Goal: Task Accomplishment & Management: Use online tool/utility

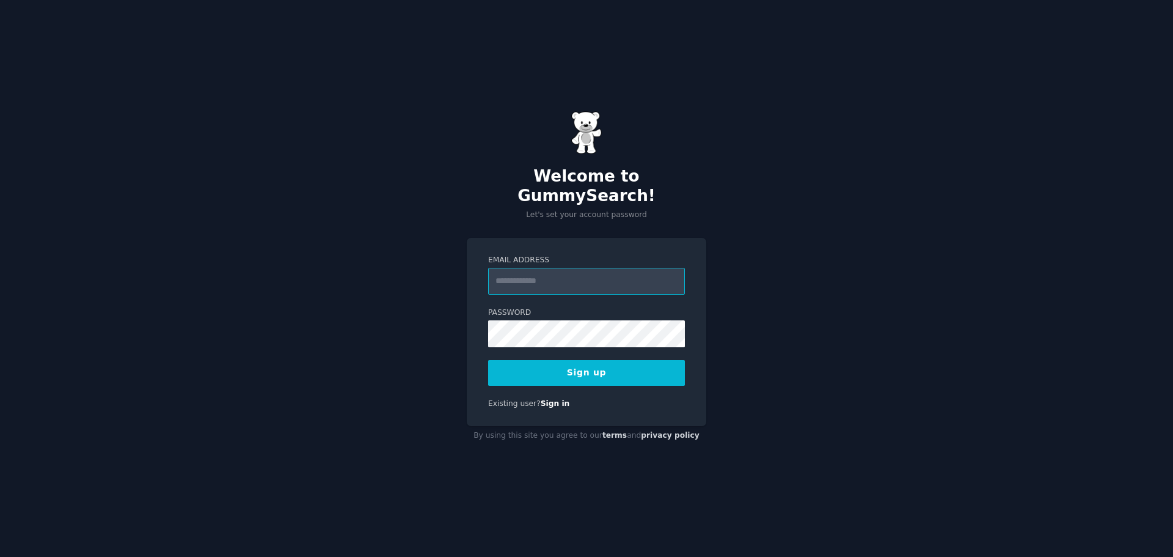
click at [598, 278] on input "Email Address" at bounding box center [586, 281] width 197 height 27
type input "**********"
click at [488, 360] on button "Sign up" at bounding box center [586, 373] width 197 height 26
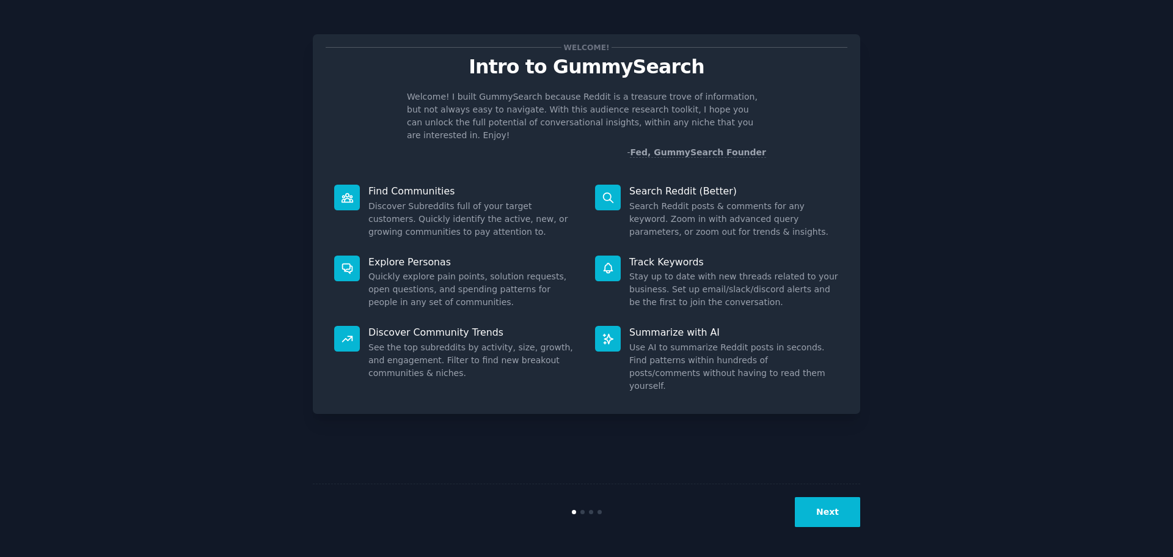
click at [836, 507] on button "Next" at bounding box center [827, 512] width 65 height 30
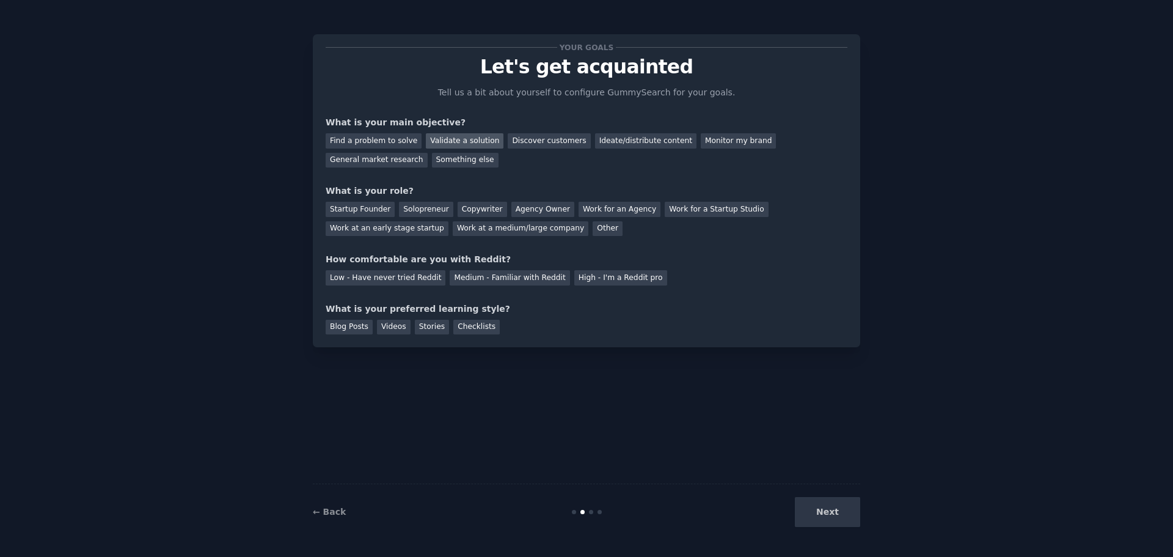
click at [447, 137] on div "Validate a solution" at bounding box center [465, 140] width 78 height 15
click at [511, 140] on div "Discover customers" at bounding box center [549, 140] width 82 height 15
click at [433, 208] on div "Solopreneur" at bounding box center [426, 209] width 54 height 15
click at [593, 225] on div "Other" at bounding box center [608, 228] width 30 height 15
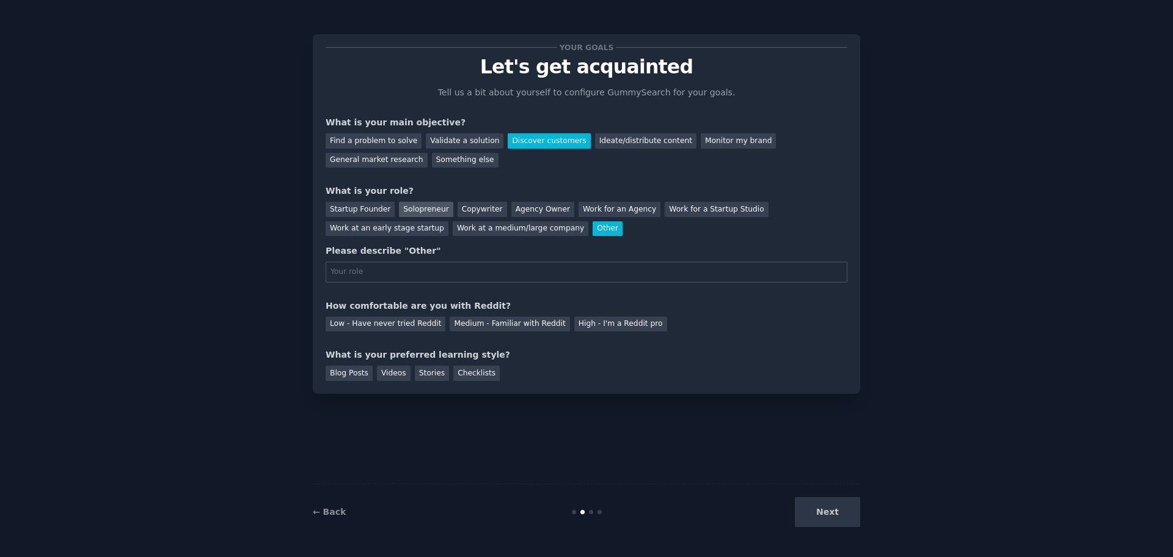
click at [431, 209] on div "Solopreneur" at bounding box center [426, 209] width 54 height 15
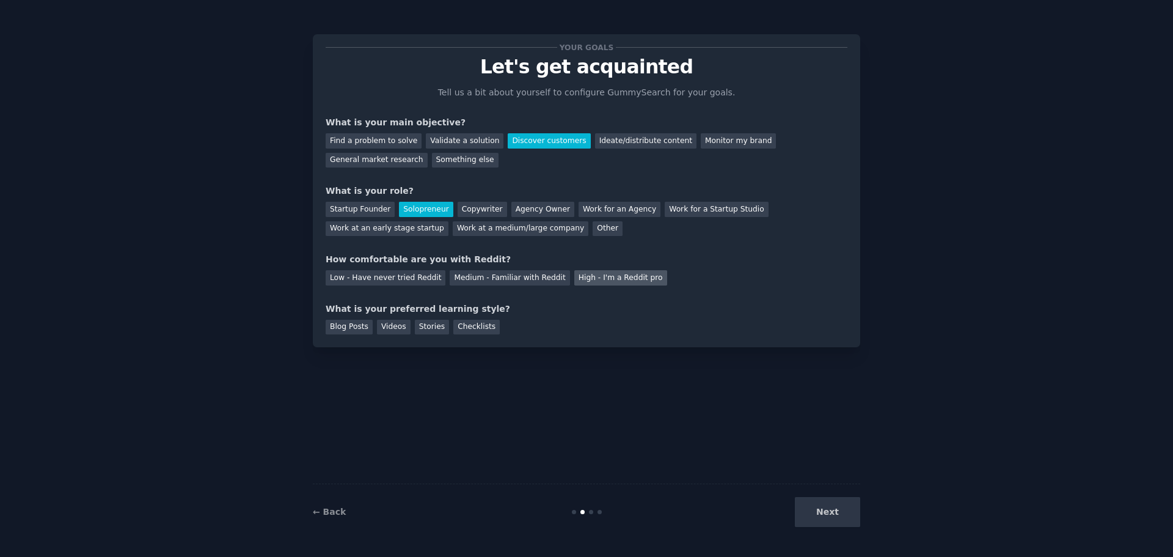
click at [574, 282] on div "High - I'm a Reddit pro" at bounding box center [620, 277] width 93 height 15
click at [359, 321] on div "Blog Posts" at bounding box center [349, 327] width 47 height 15
click at [401, 324] on div "Videos" at bounding box center [394, 327] width 34 height 15
click at [442, 326] on div "Blog Posts Videos Stories Checklists" at bounding box center [587, 325] width 522 height 20
click at [458, 326] on div "Checklists" at bounding box center [476, 327] width 46 height 15
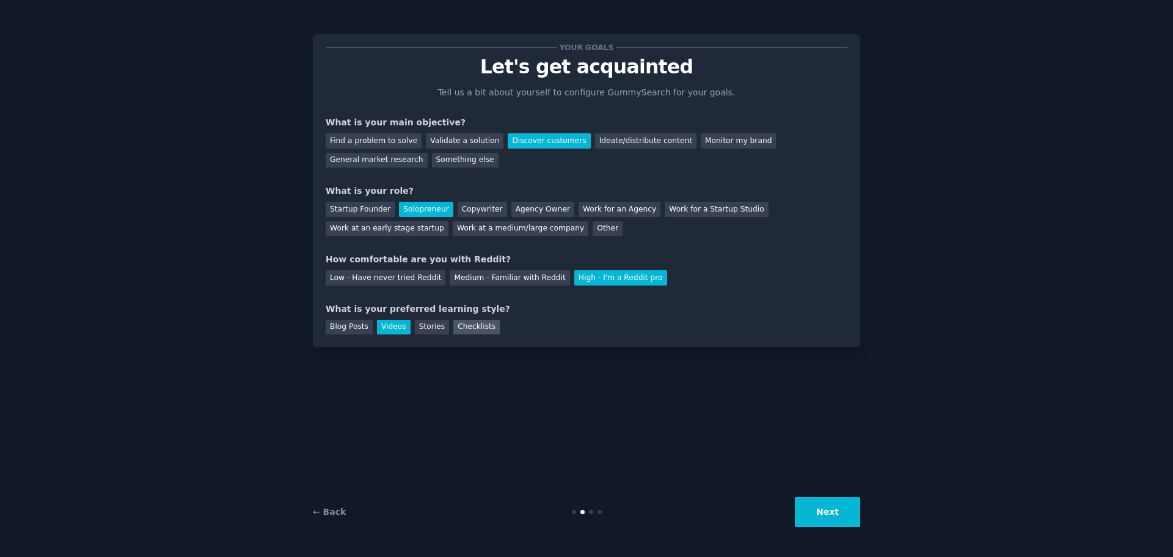
click at [458, 326] on div "Checklists" at bounding box center [476, 327] width 46 height 15
click at [418, 324] on div "Stories" at bounding box center [432, 327] width 34 height 15
click at [500, 315] on div "Blog Posts Videos Stories Checklists" at bounding box center [587, 325] width 522 height 20
click at [462, 324] on div "Checklists" at bounding box center [476, 327] width 46 height 15
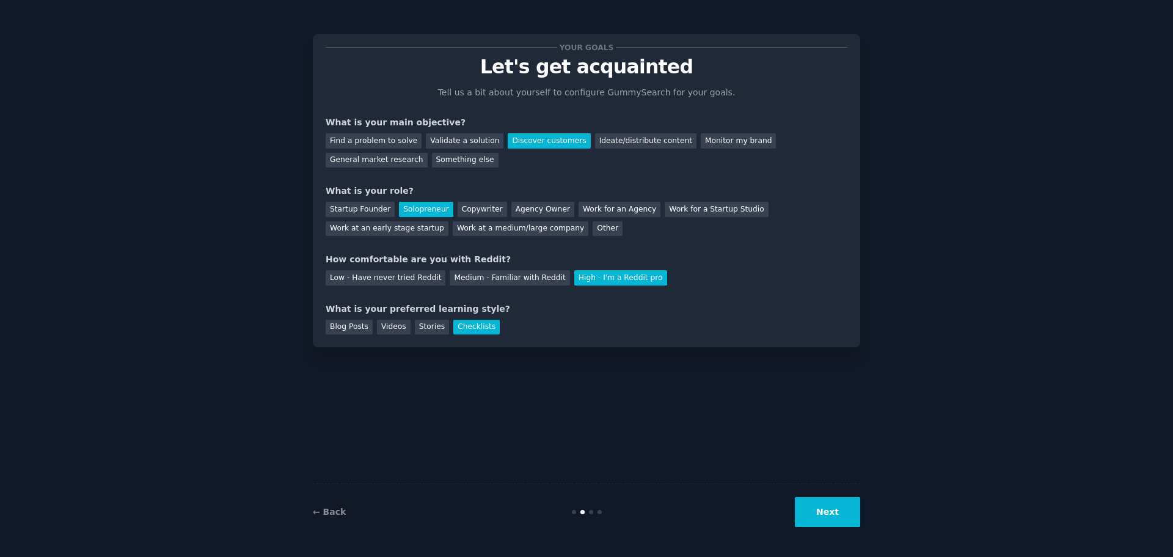
click at [816, 514] on button "Next" at bounding box center [827, 512] width 65 height 30
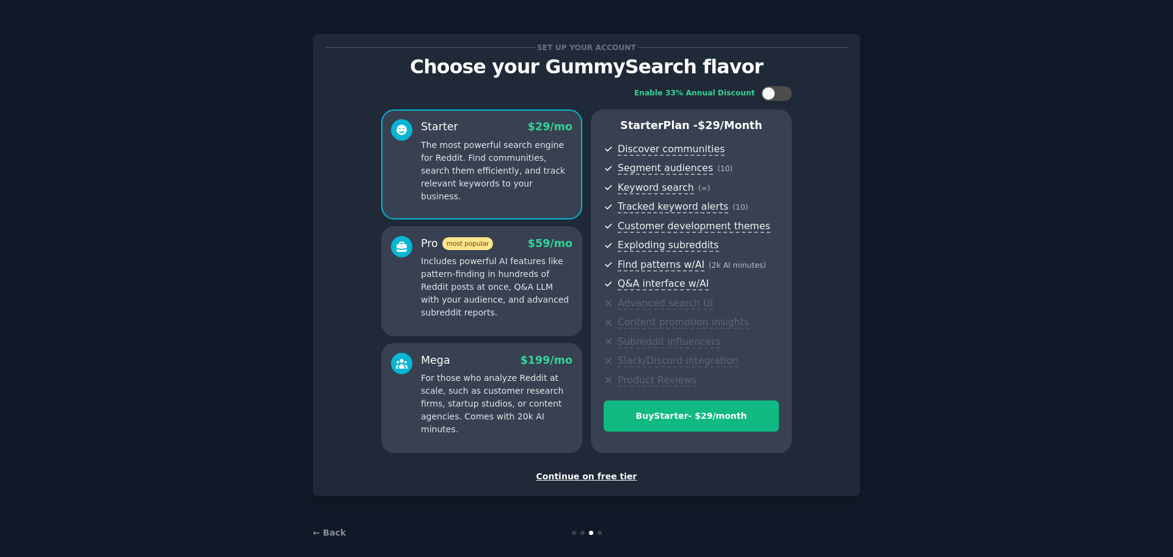
click at [467, 281] on p "Includes powerful AI features like pattern-finding in hundreds of Reddit posts …" at bounding box center [497, 287] width 152 height 64
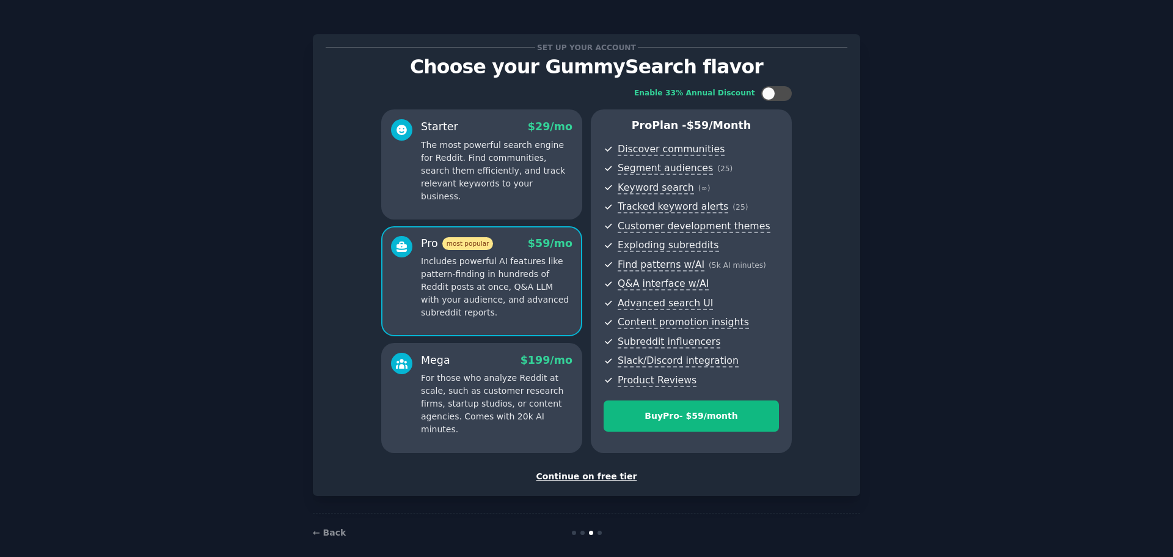
click at [487, 380] on p "For those who analyze Reddit at scale, such as customer research firms, startup…" at bounding box center [497, 403] width 152 height 64
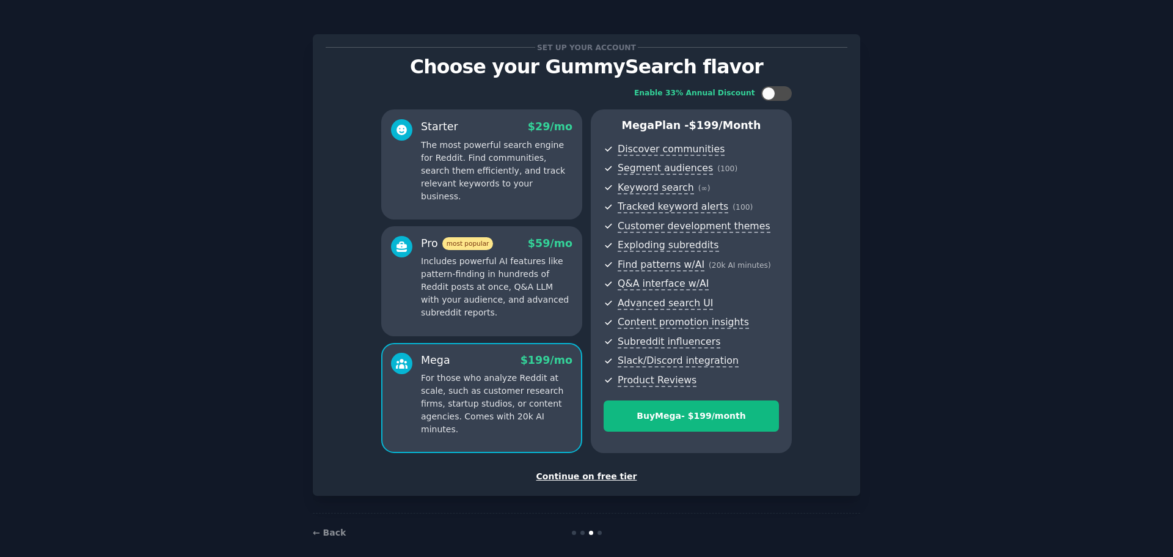
click at [840, 248] on div "Enable 33% Annual Discount Starter $ 29 /mo The most powerful search engine for…" at bounding box center [587, 270] width 522 height 384
click at [488, 305] on p "Includes powerful AI features like pattern-finding in hundreds of Reddit posts …" at bounding box center [497, 287] width 152 height 64
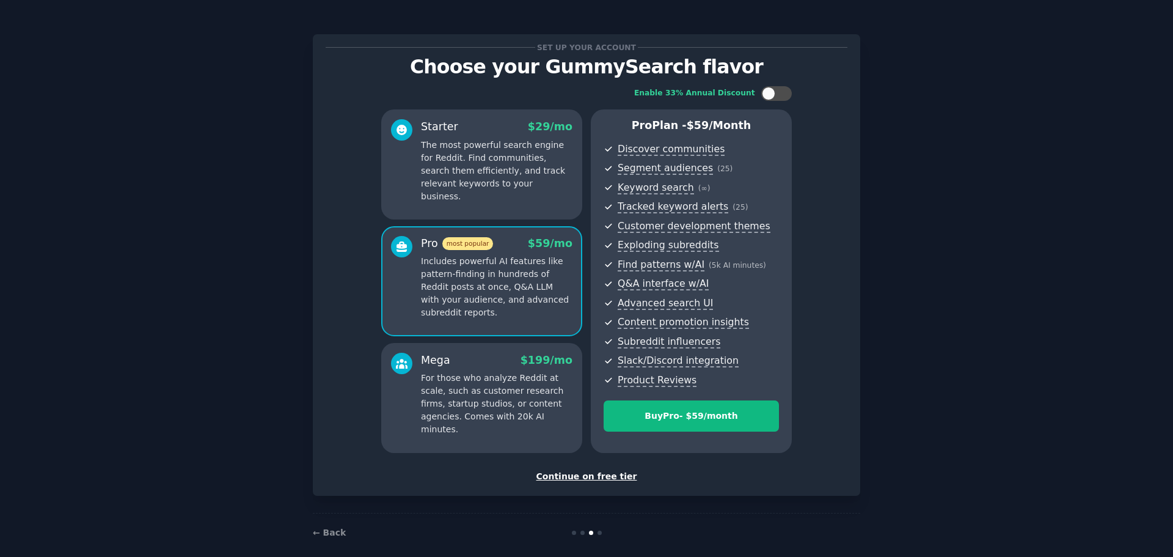
click at [491, 202] on div "Starter $ 29 /mo The most powerful search engine for Reddit. Find communities, …" at bounding box center [481, 164] width 201 height 110
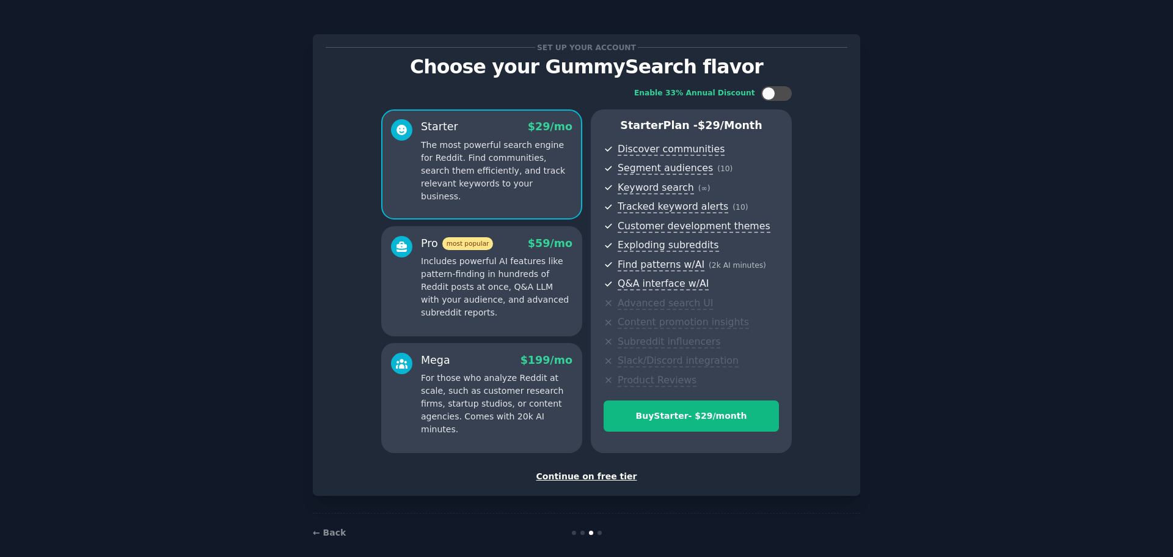
click at [592, 483] on div "Set up your account Choose your GummySearch flavor Enable 33% Annual Discount S…" at bounding box center [586, 264] width 547 height 461
click at [594, 480] on div "Continue on free tier" at bounding box center [587, 476] width 522 height 13
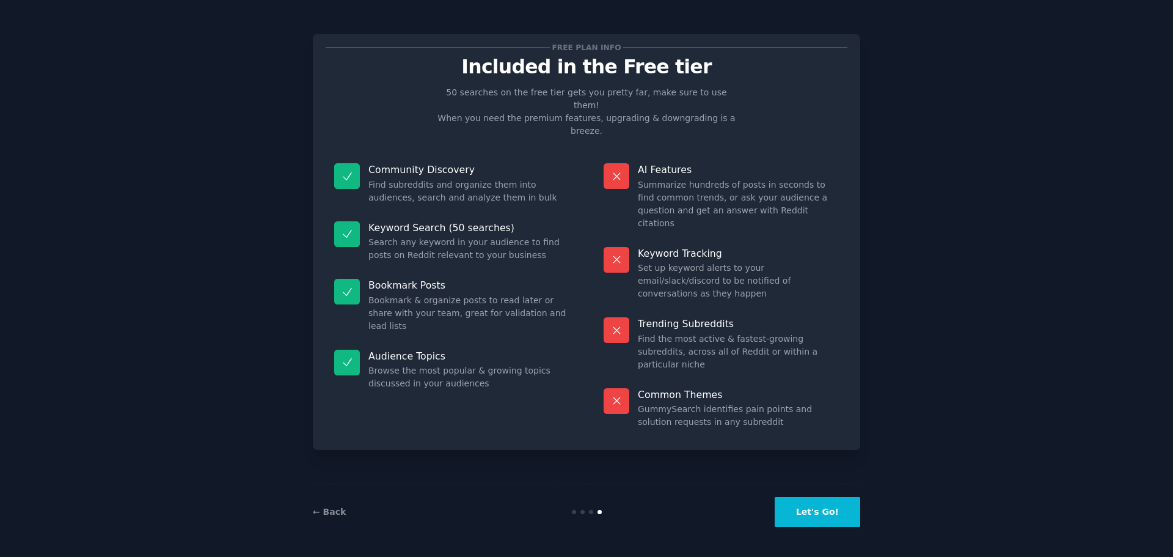
click at [803, 520] on button "Let's Go!" at bounding box center [818, 512] width 86 height 30
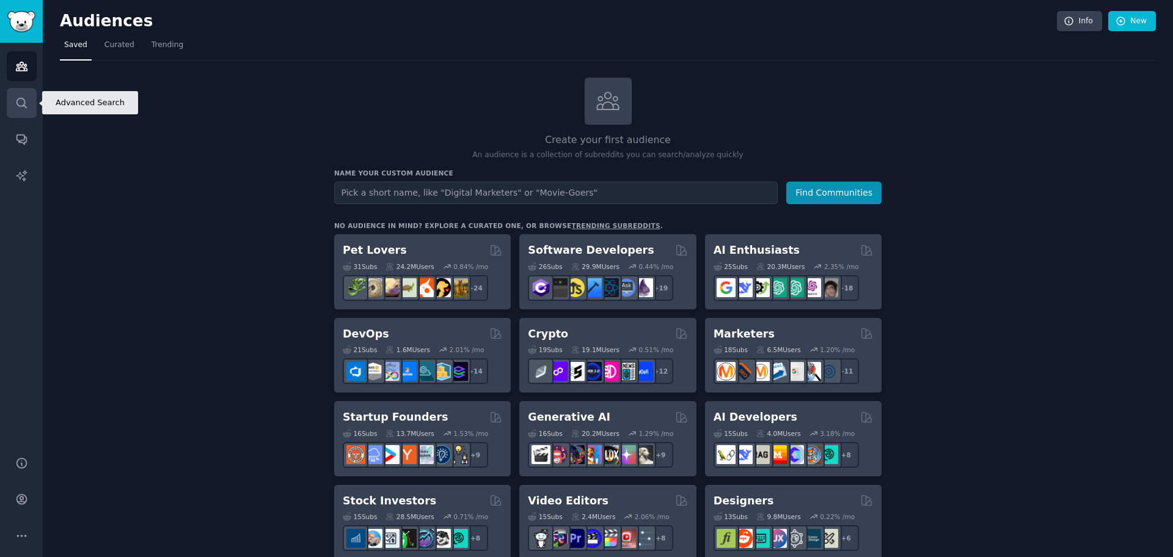
click at [18, 106] on icon "Sidebar" at bounding box center [21, 103] width 13 height 13
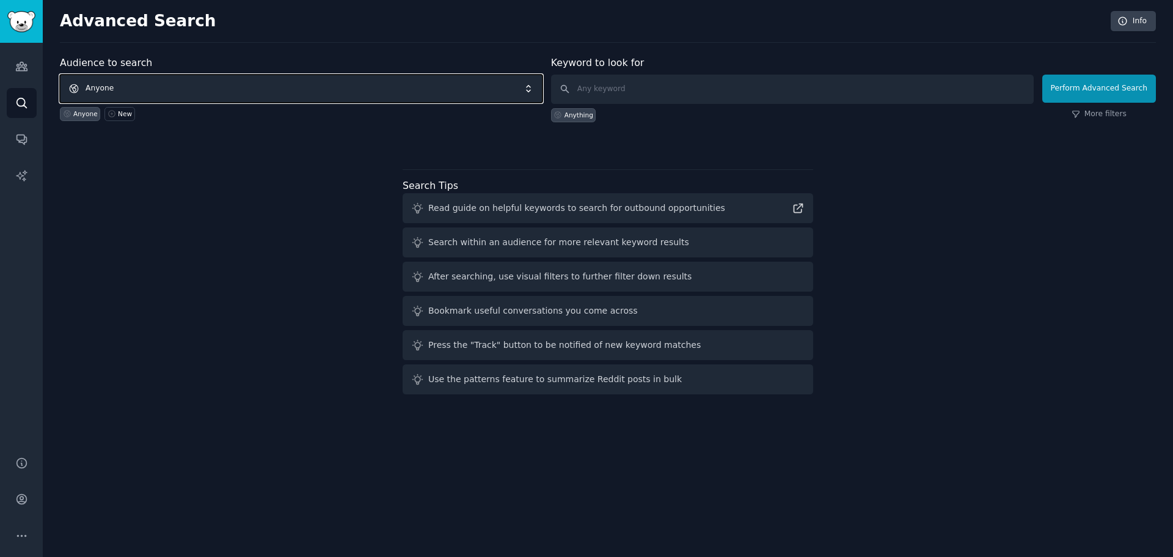
click at [396, 92] on span "Anyone" at bounding box center [301, 89] width 483 height 28
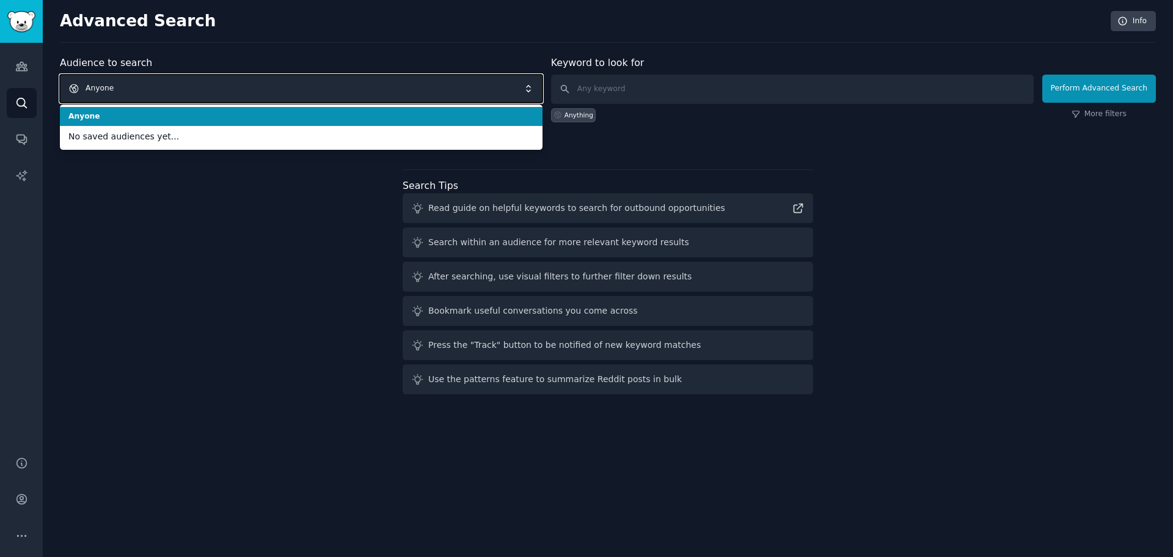
click at [397, 92] on span "Anyone" at bounding box center [301, 89] width 483 height 28
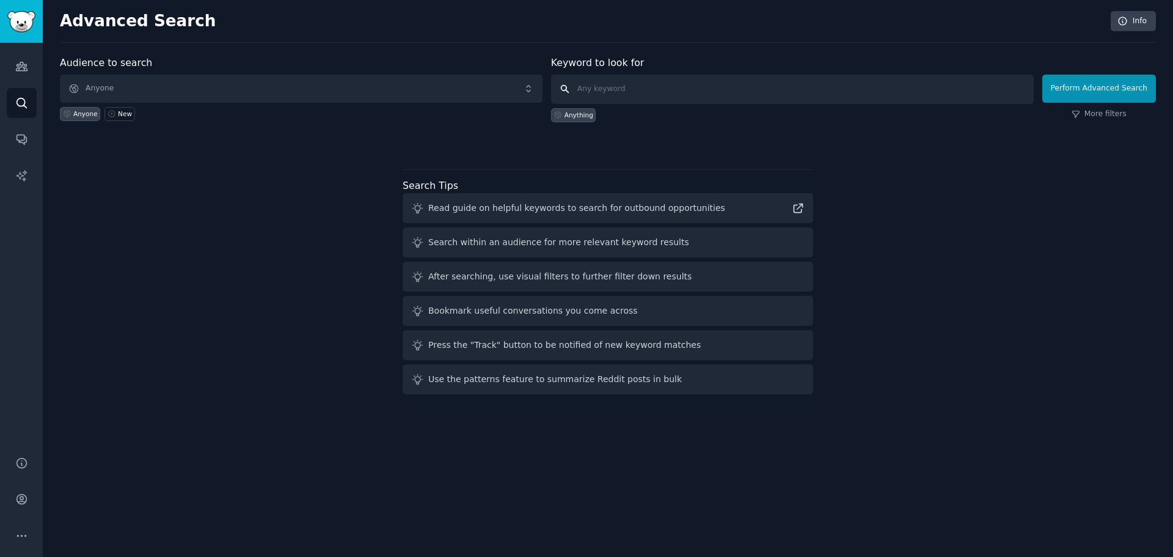
click at [643, 94] on input "text" at bounding box center [792, 89] width 483 height 29
click at [24, 135] on icon "Sidebar" at bounding box center [21, 140] width 10 height 10
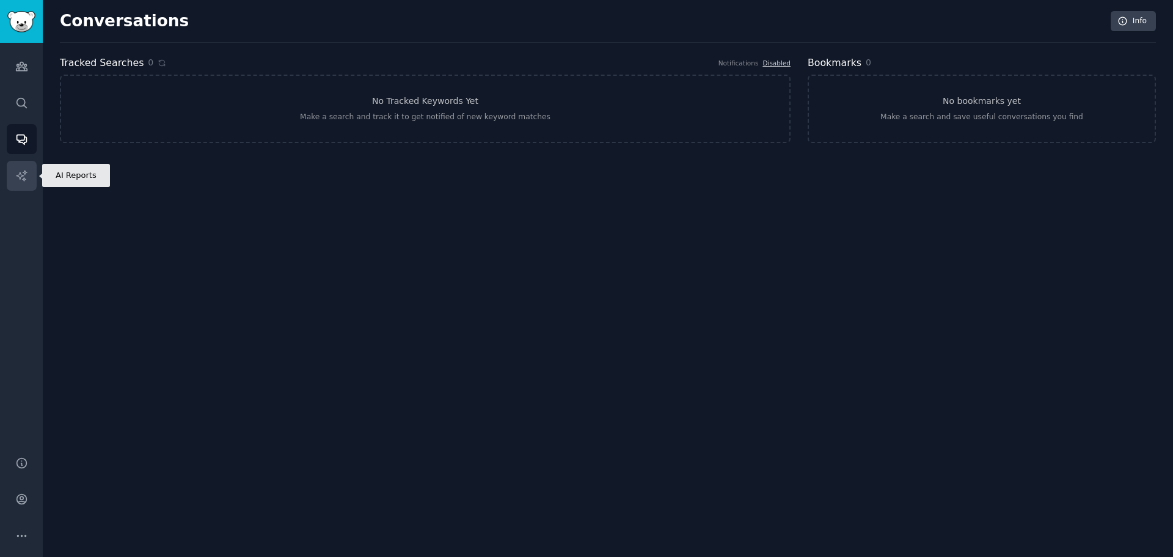
click at [29, 175] on link "AI Reports" at bounding box center [22, 176] width 30 height 30
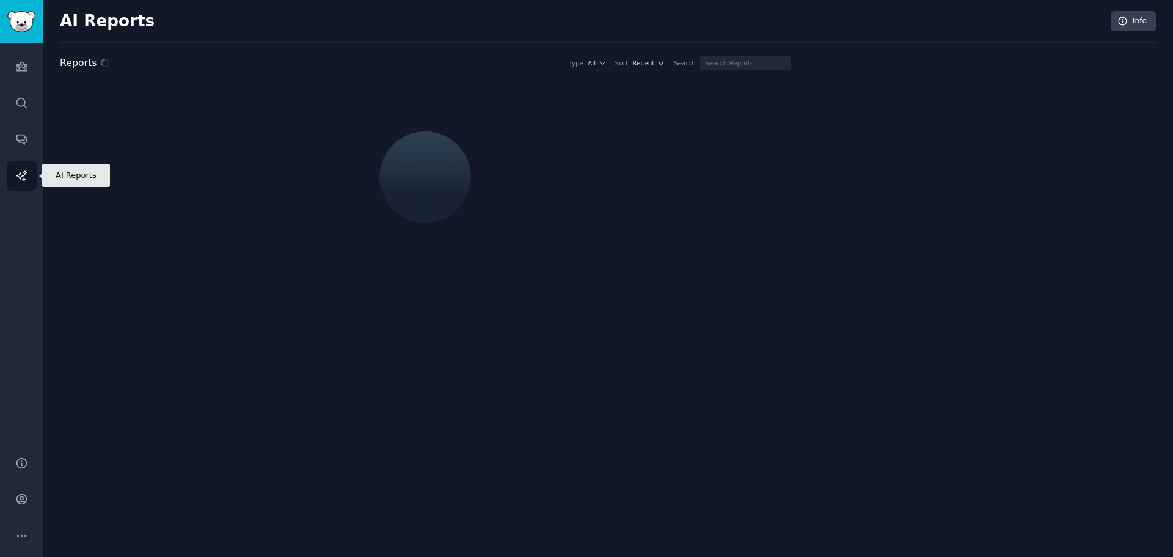
click at [29, 175] on link "AI Reports" at bounding box center [22, 176] width 30 height 30
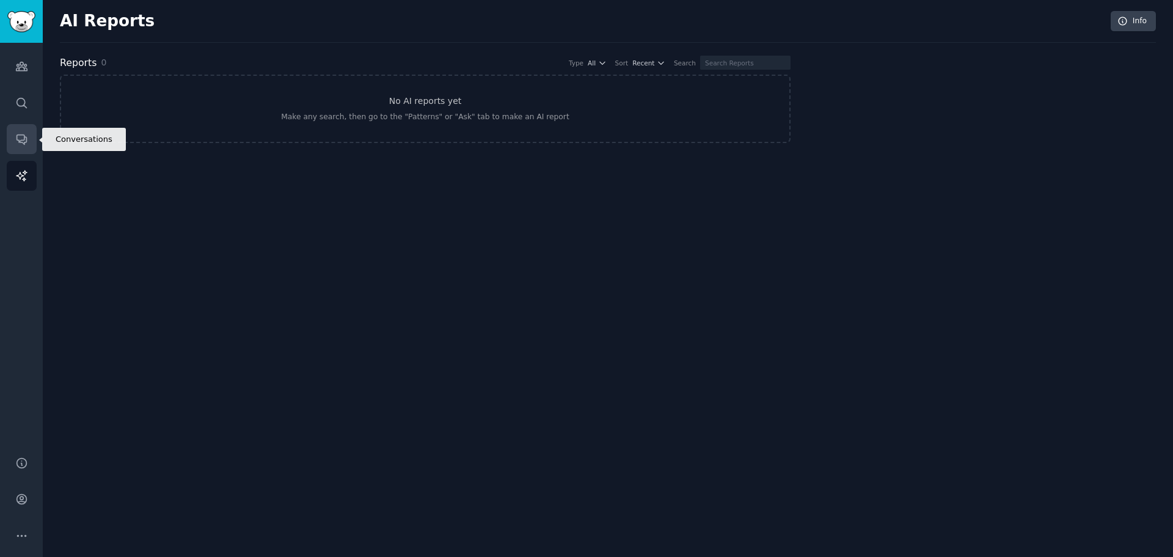
click at [30, 150] on link "Conversations" at bounding box center [22, 139] width 30 height 30
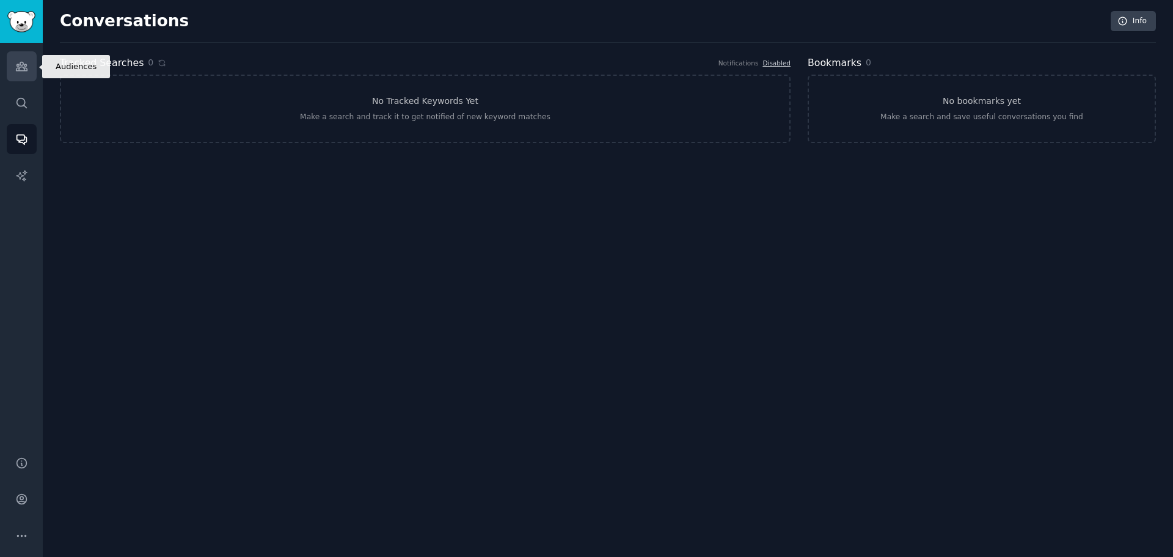
click at [19, 62] on icon "Sidebar" at bounding box center [21, 66] width 13 height 13
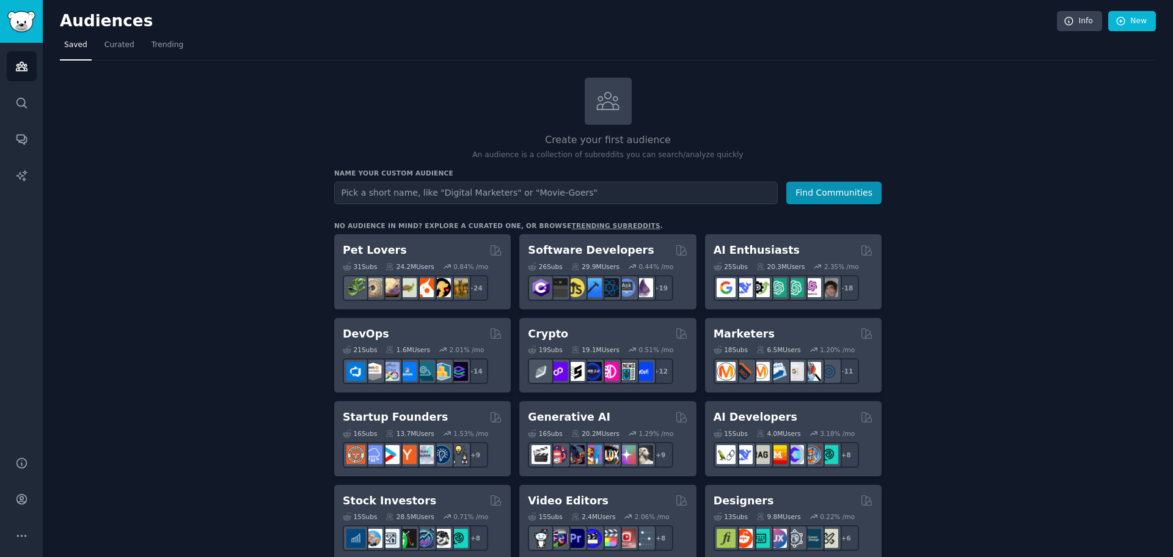
drag, startPoint x: 646, startPoint y: 472, endPoint x: 561, endPoint y: 145, distance: 338.2
click at [522, 181] on input "text" at bounding box center [556, 192] width 444 height 23
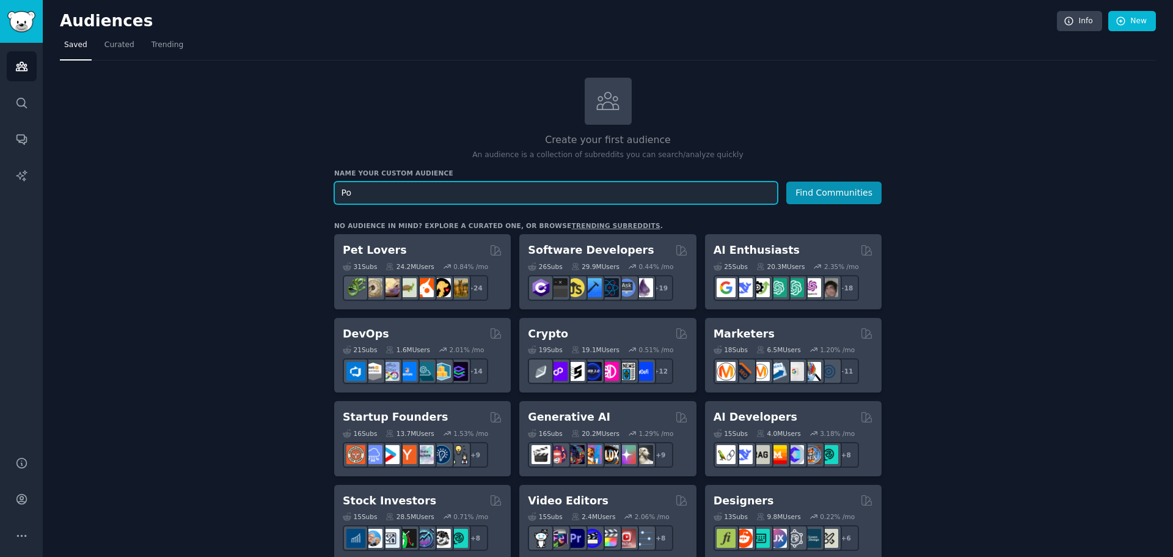
type input "P"
type input "L"
type input "No revenue, bad at sales, no automation in sales cycle, looking to scale up"
click at [786, 181] on button "Find Communities" at bounding box center [833, 192] width 95 height 23
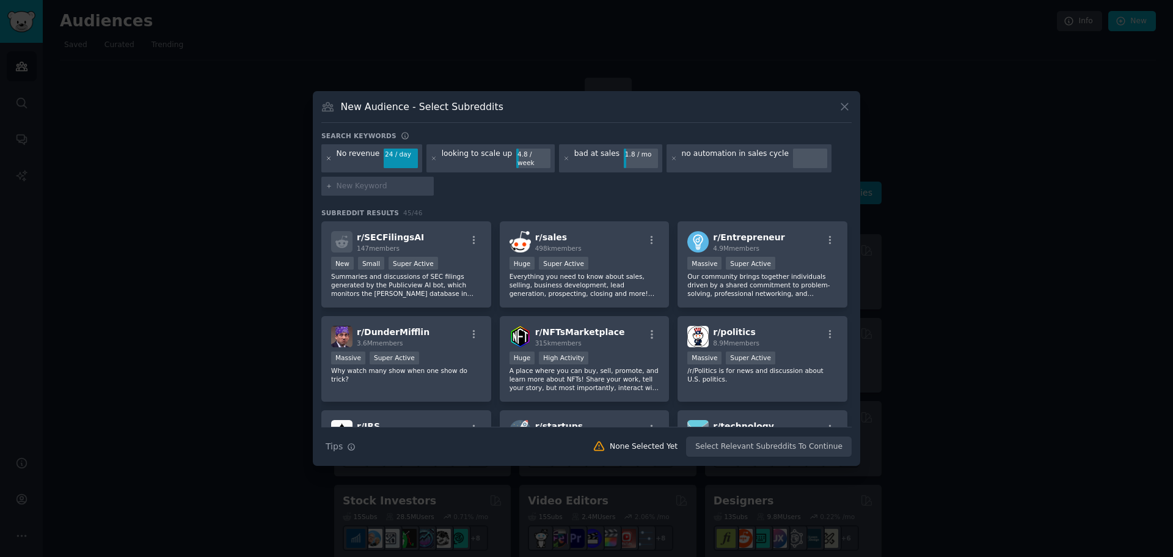
click at [330, 158] on icon at bounding box center [329, 158] width 7 height 7
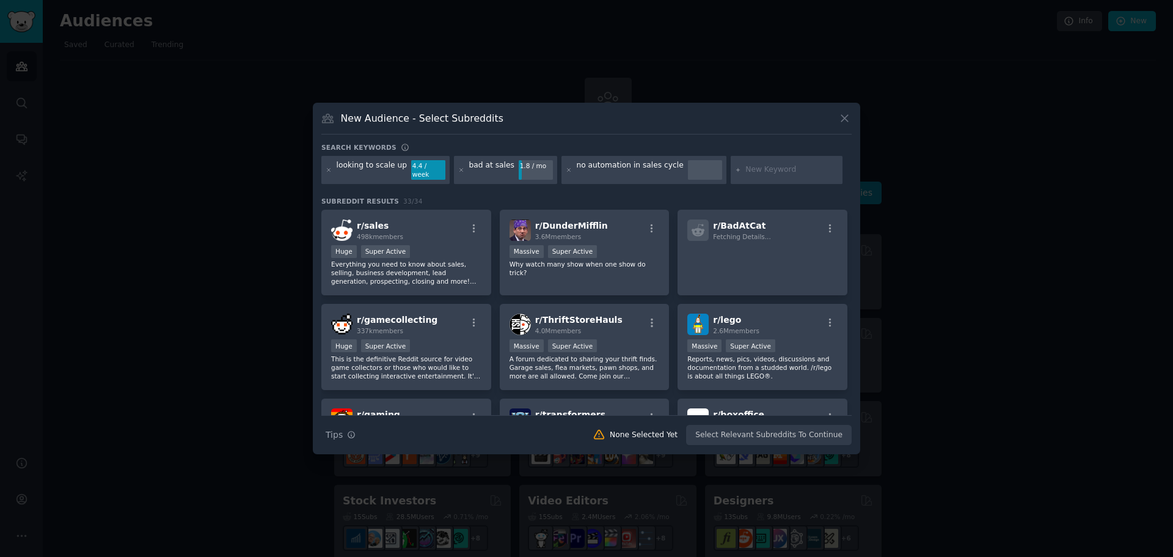
click at [745, 175] on input "text" at bounding box center [791, 169] width 93 height 11
paste input "Struggling to get clients"
type input "Struggling to get clients"
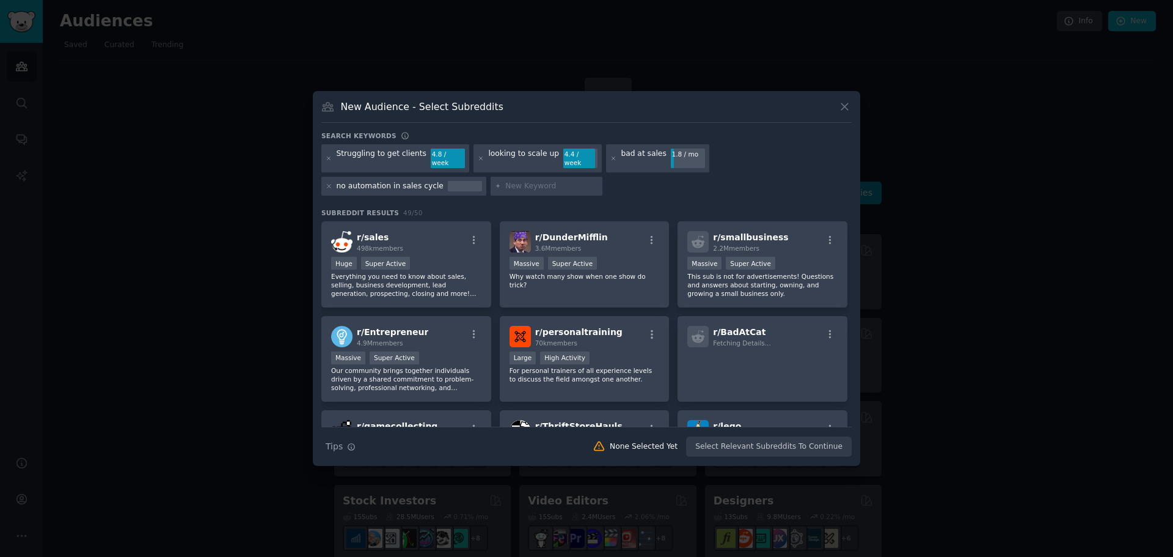
click at [491, 188] on div at bounding box center [547, 187] width 112 height 20
click at [505, 186] on input "text" at bounding box center [551, 186] width 93 height 11
paste input "Need more leads"
type input "Need more leads"
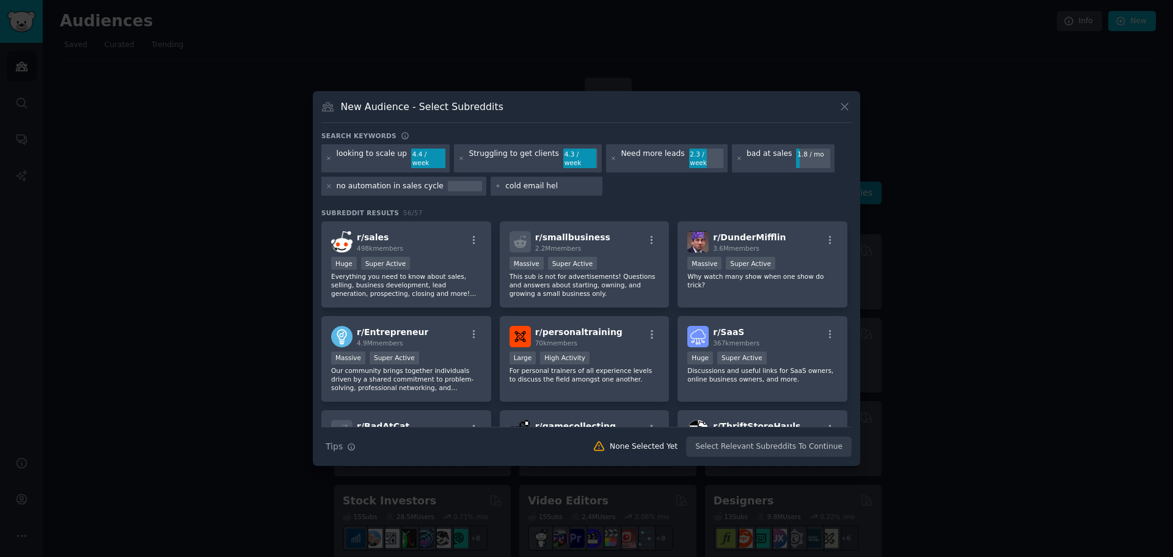
type input "cold email help"
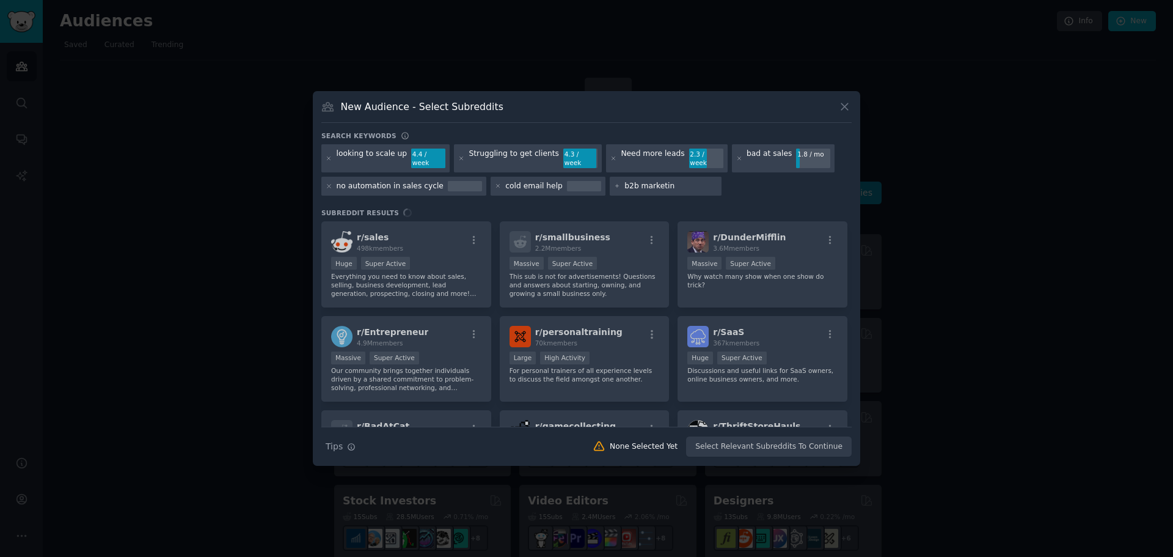
type input "b2b marketing"
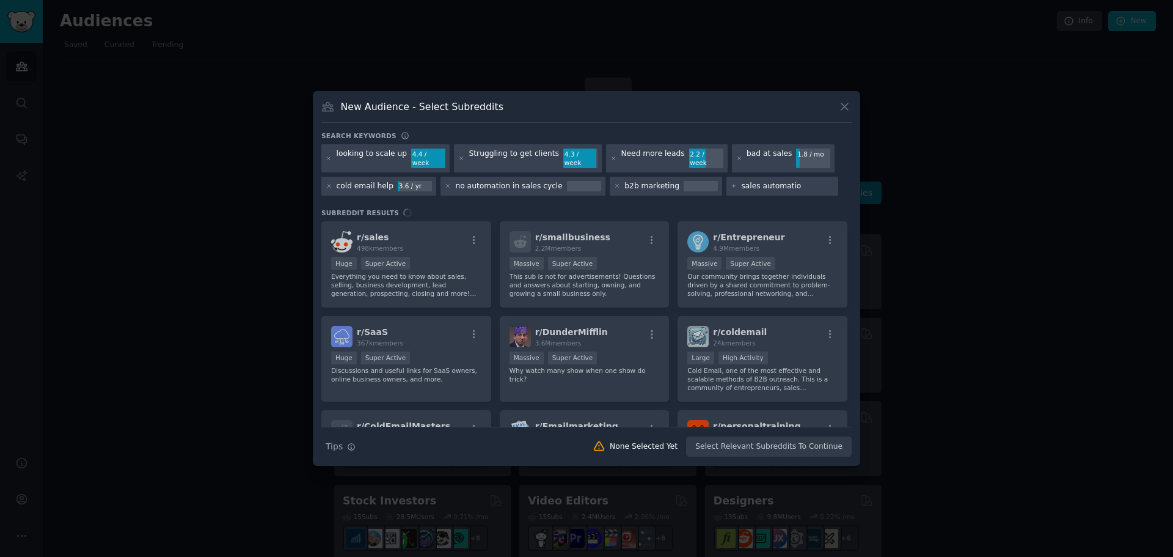
type input "sales automation"
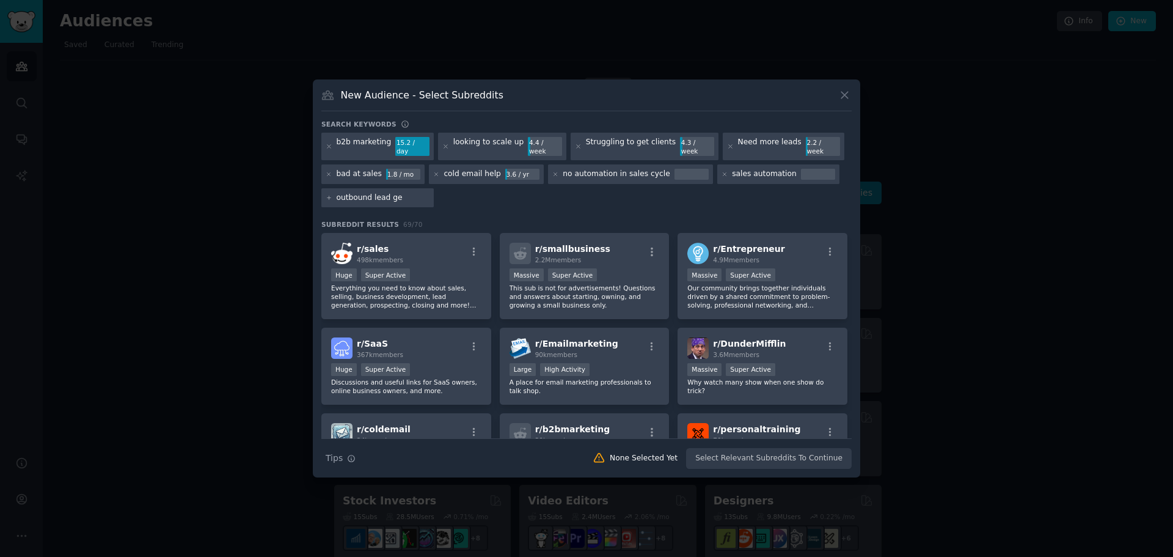
type input "outbound lead gen"
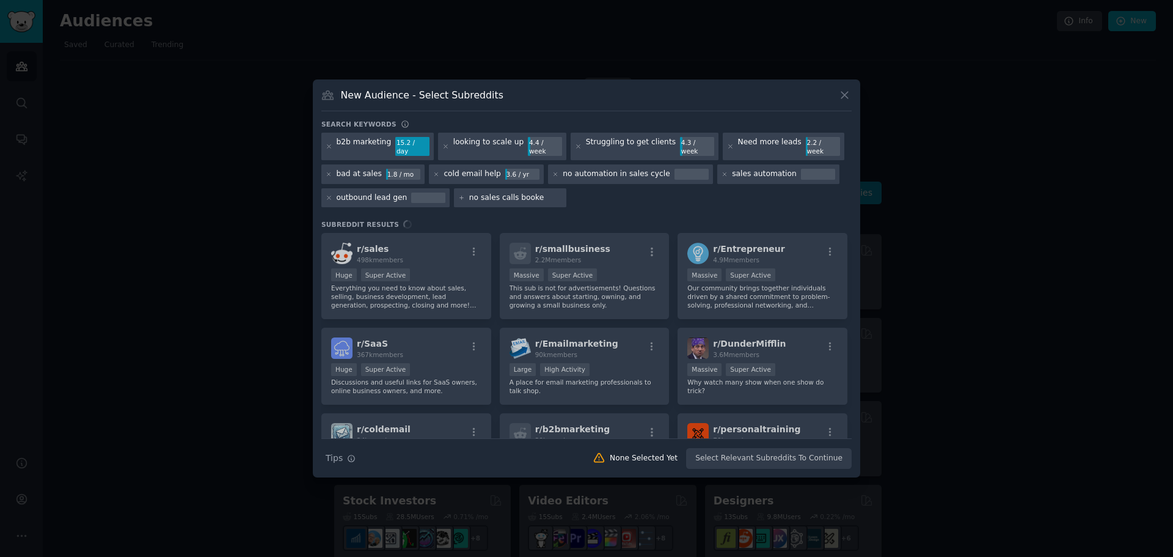
type input "no sales calls booked"
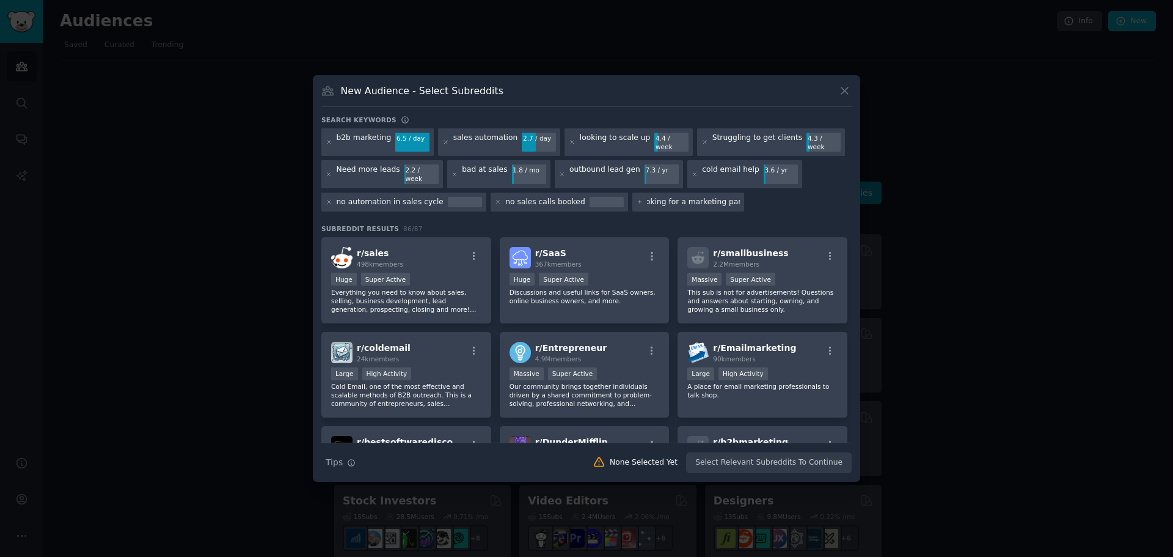
type input "looking for a marketing partner"
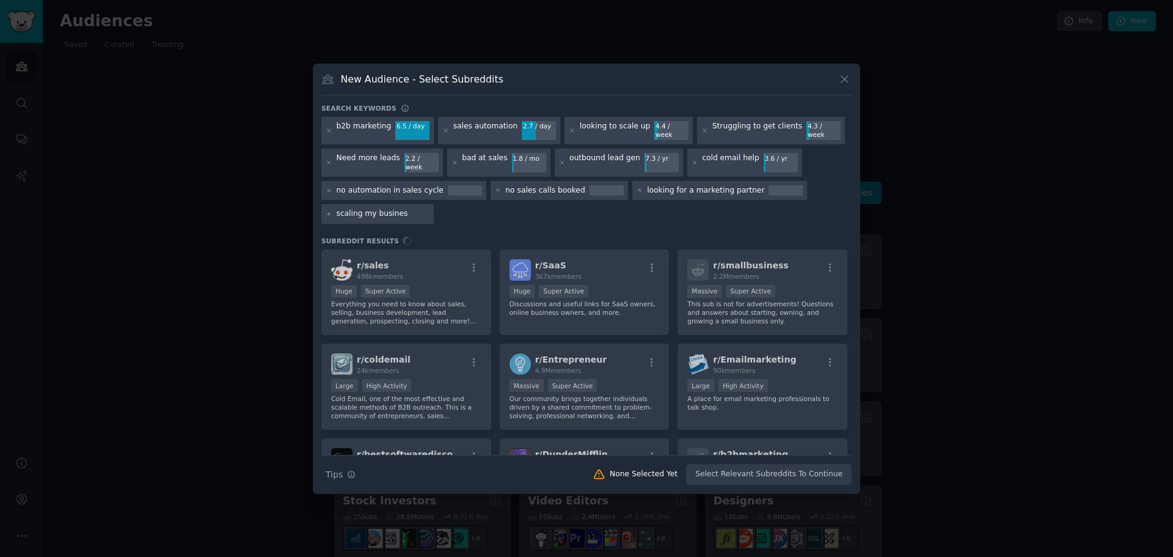
type input "scaling my business"
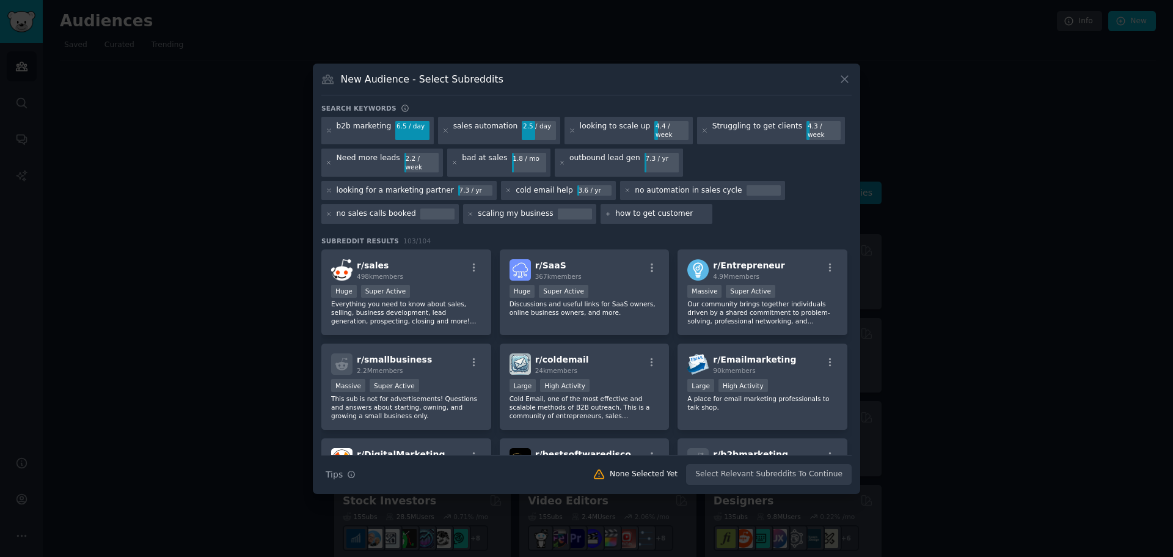
type input "how to get customers"
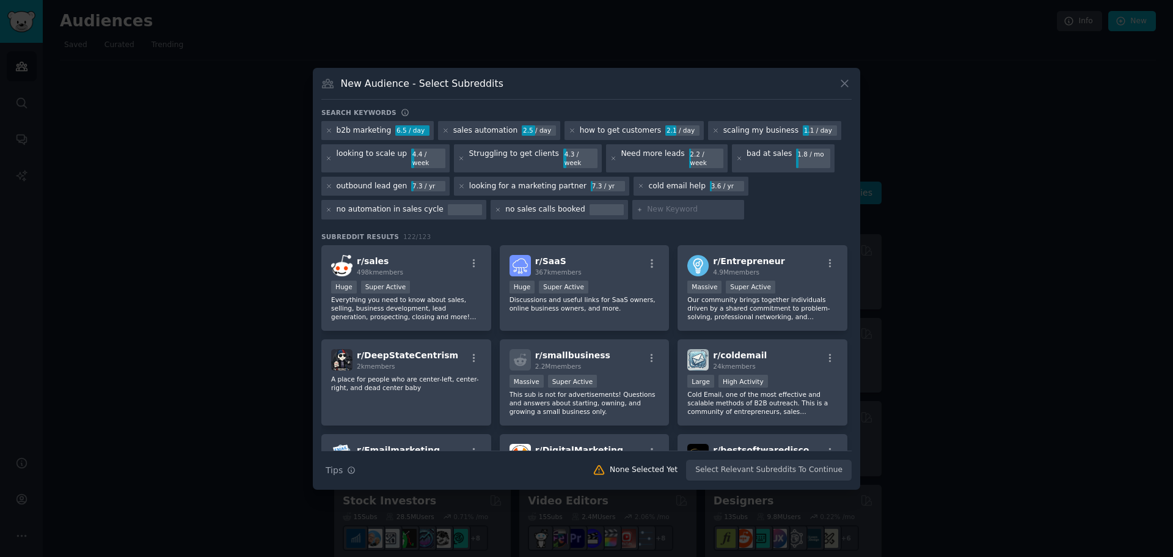
click at [647, 205] on input "text" at bounding box center [693, 209] width 93 height 11
paste input "startup growth"
type input "startup growth"
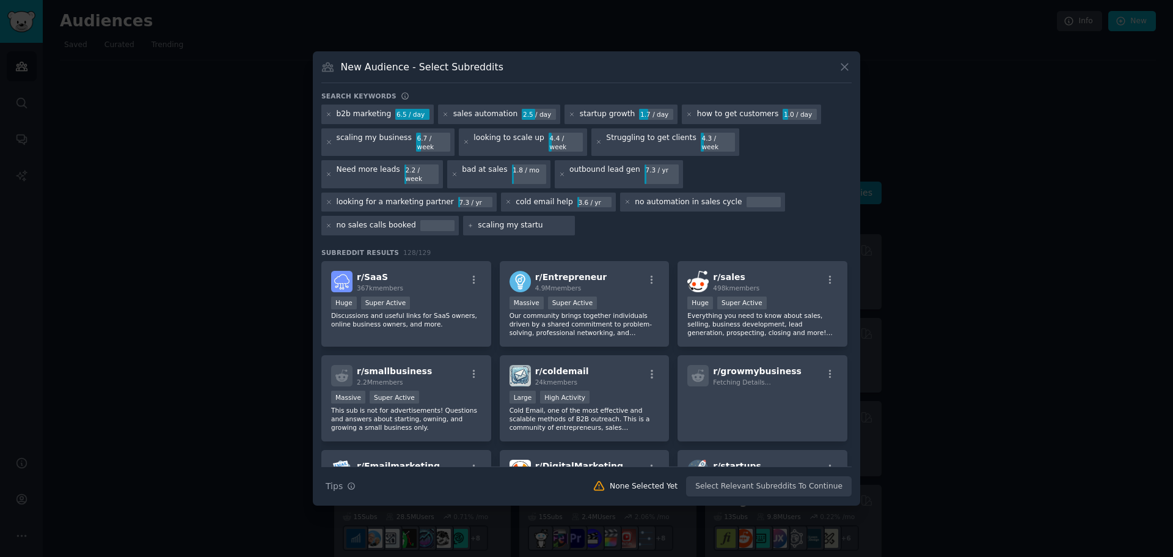
type input "scaling my startup"
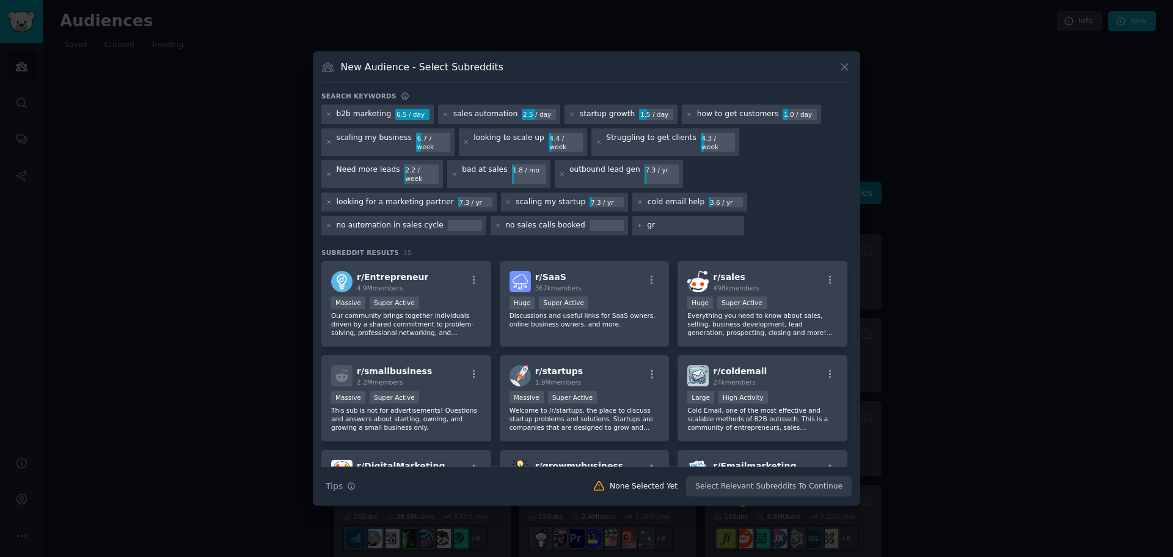
type input "g"
type input "sales funnel build"
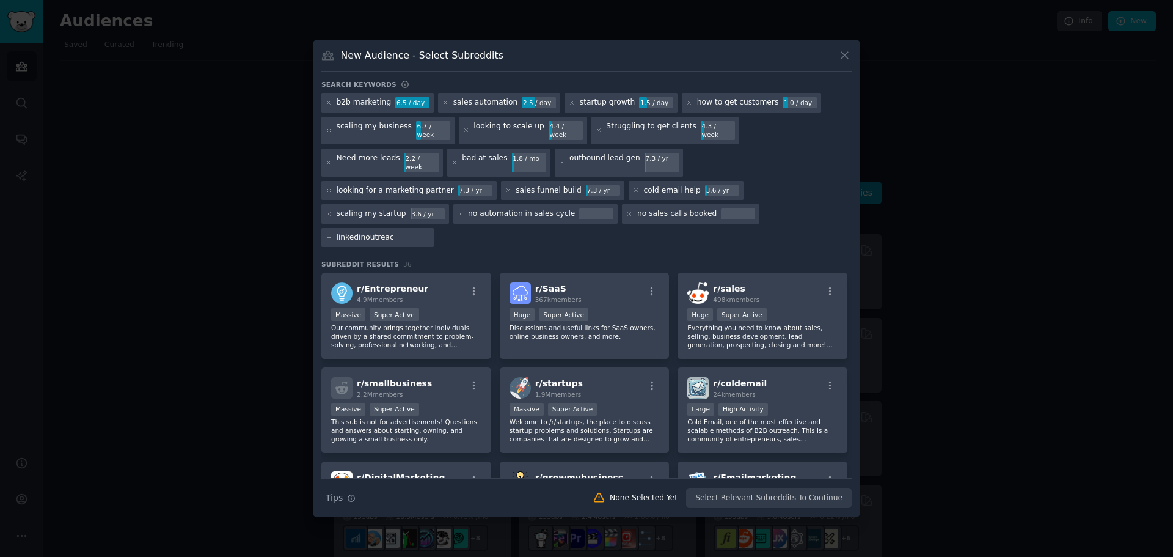
type input "linkedinoutreach"
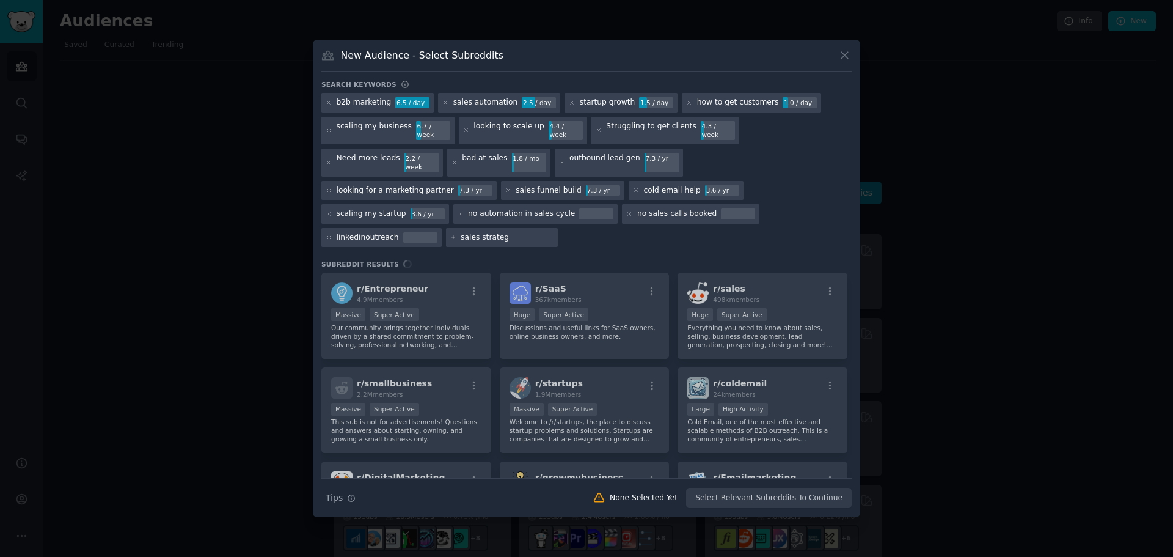
type input "sales strategy"
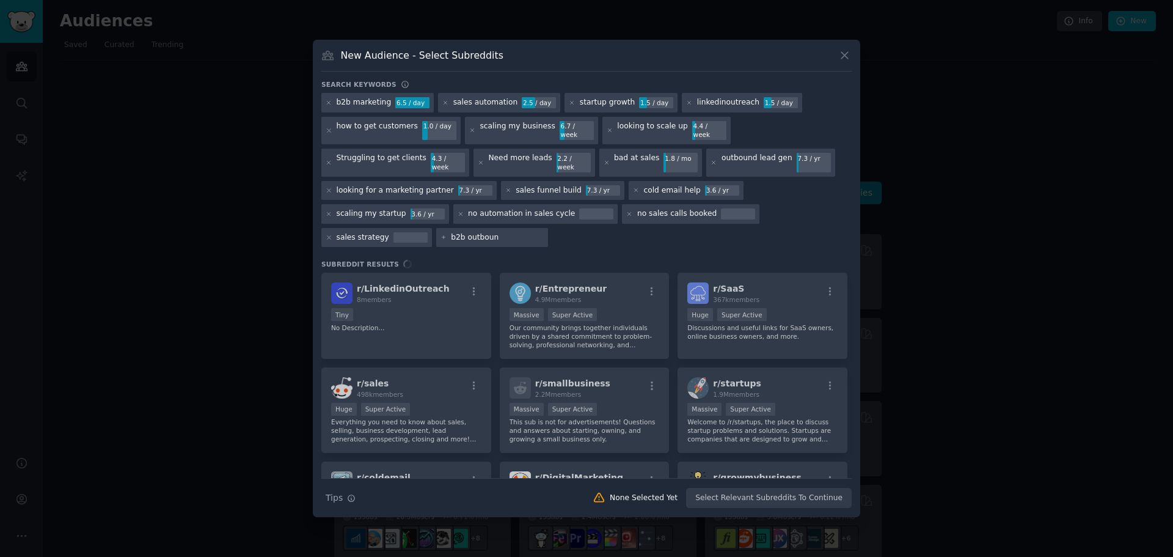
type input "b2b outbound"
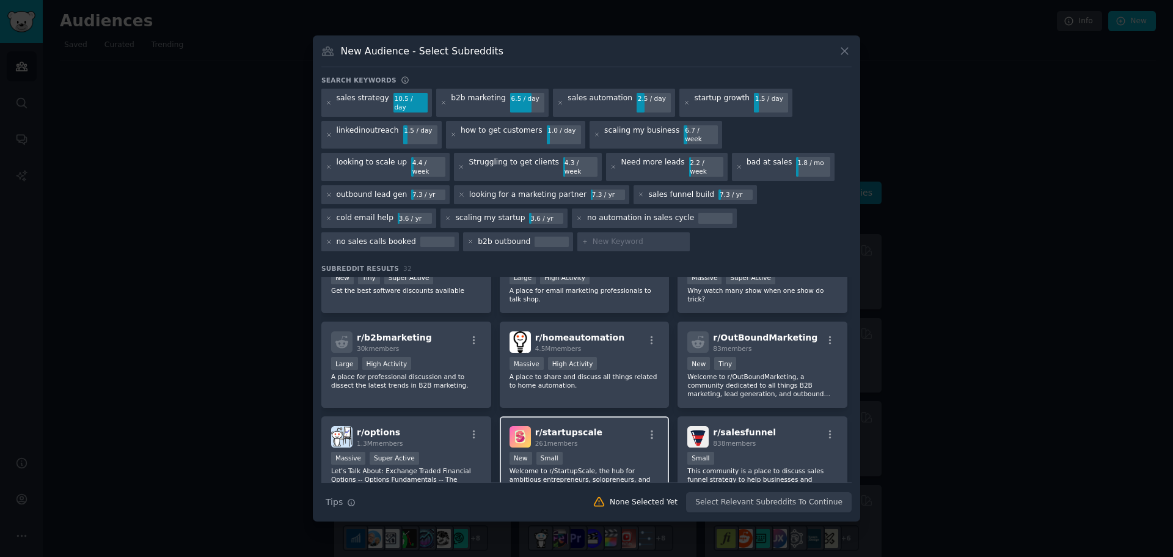
scroll to position [300, 0]
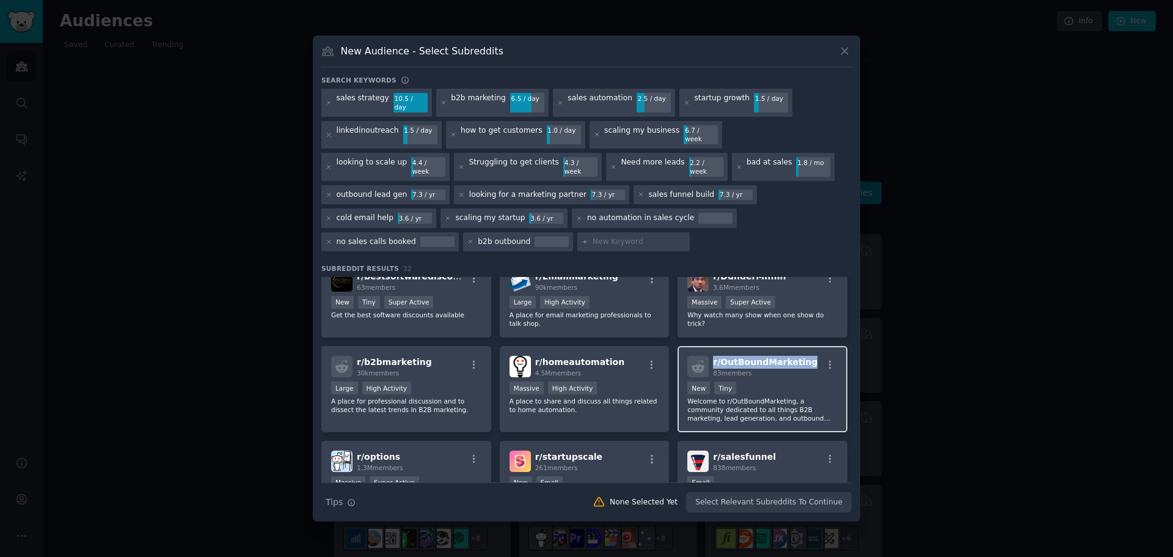
drag, startPoint x: 777, startPoint y: 332, endPoint x: 710, endPoint y: 335, distance: 66.7
click at [710, 356] on div "r/ OutBoundMarketing 83 members" at bounding box center [762, 366] width 150 height 21
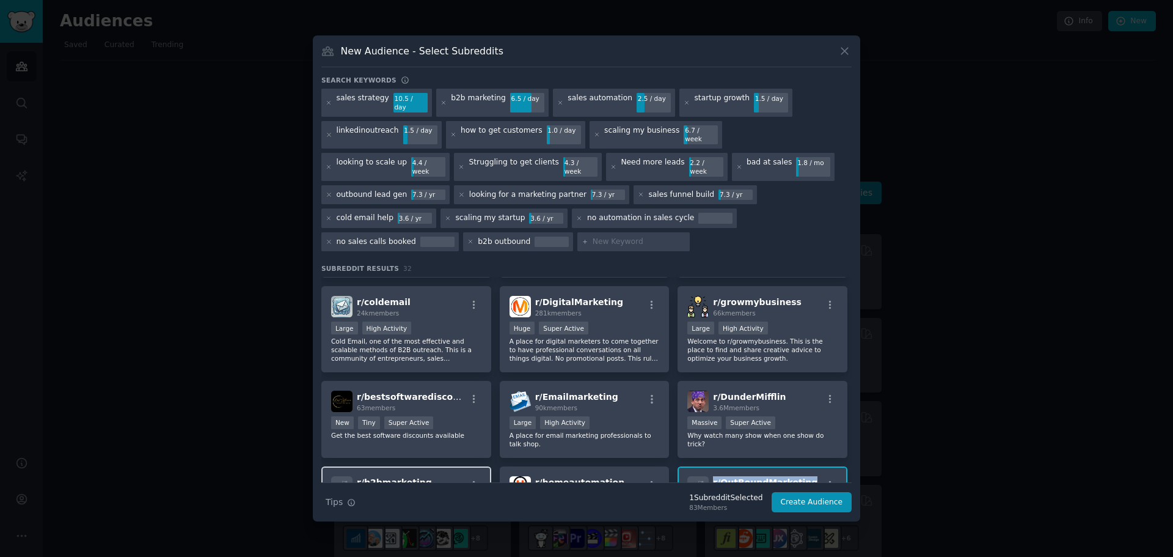
scroll to position [178, 0]
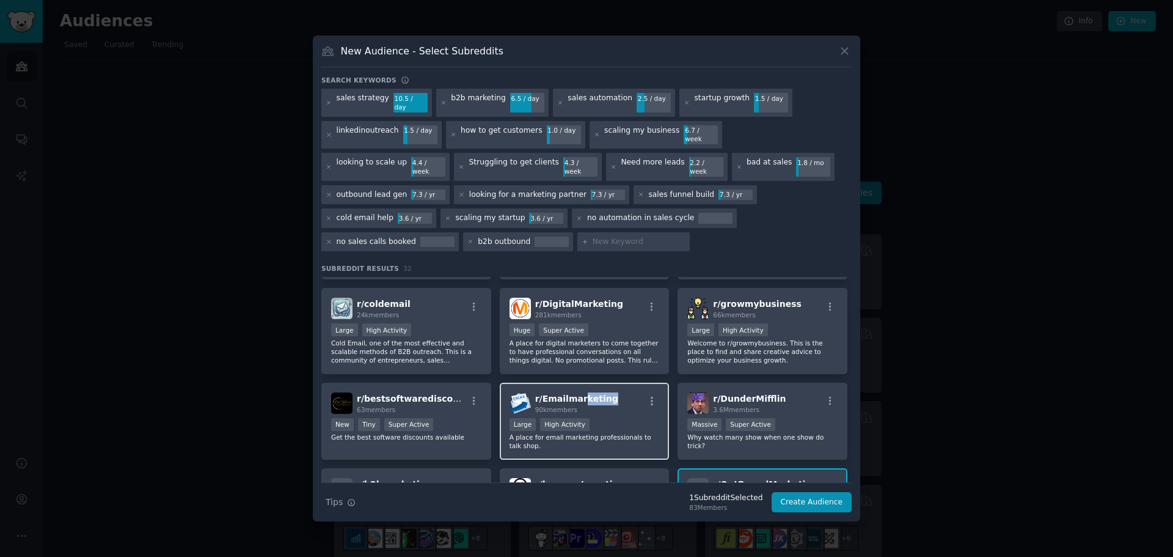
drag, startPoint x: 611, startPoint y: 373, endPoint x: 577, endPoint y: 370, distance: 33.7
click at [577, 392] on div "r/ Emailmarketing 90k members" at bounding box center [585, 402] width 150 height 21
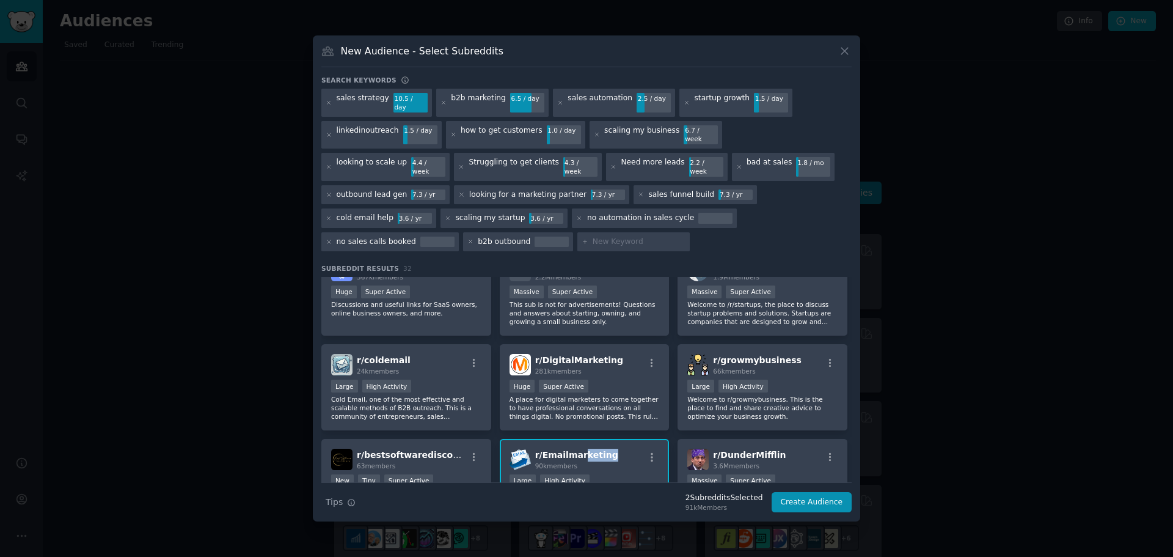
scroll to position [117, 0]
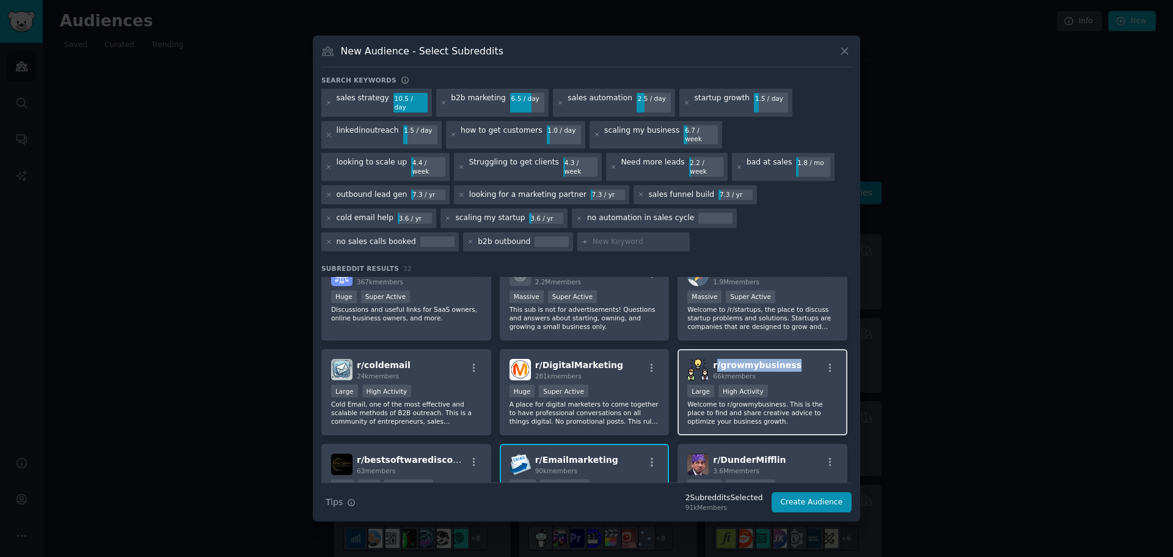
copy span "/ growmybusiness"
copy span "r/ growmybusiness"
drag, startPoint x: 787, startPoint y: 337, endPoint x: 710, endPoint y: 340, distance: 77.0
click at [710, 359] on div "r/ growmybusiness 66k members" at bounding box center [762, 369] width 150 height 21
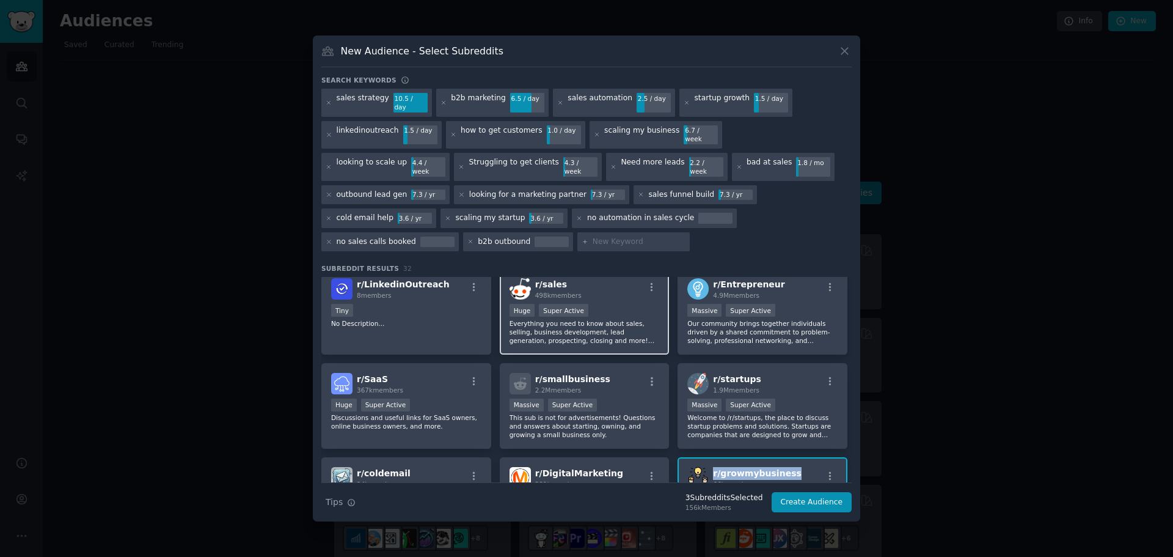
scroll to position [0, 0]
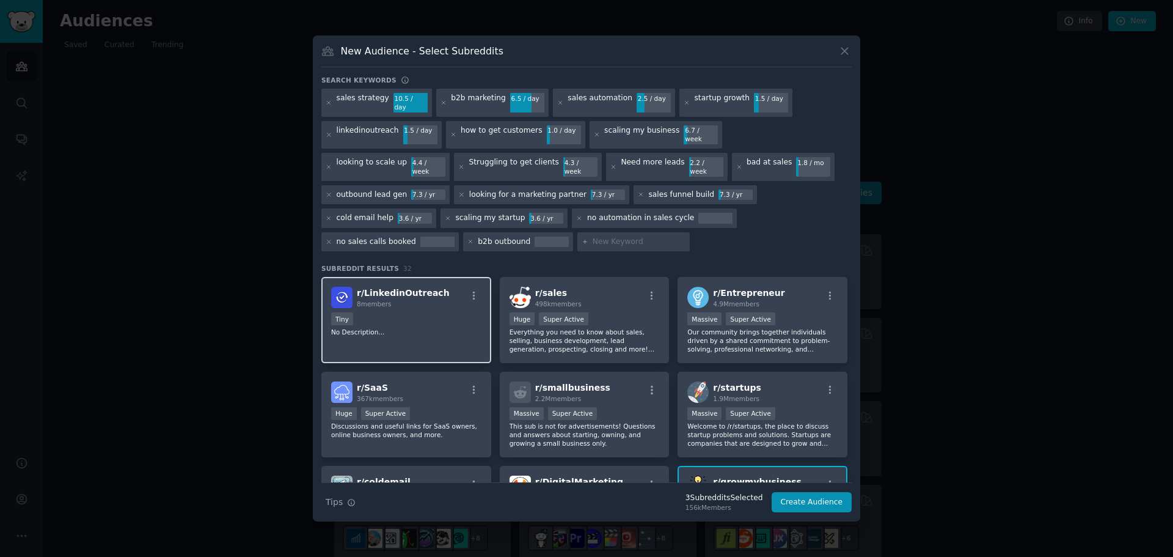
click at [435, 287] on div "r/ LinkedinOutreach 8 members" at bounding box center [406, 297] width 150 height 21
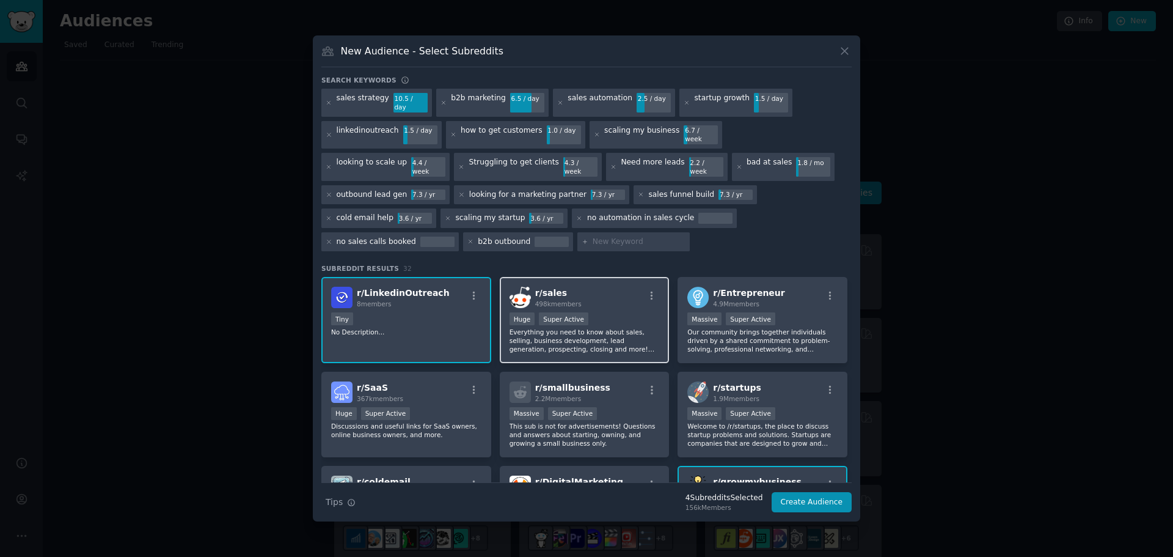
click at [578, 287] on div "r/ sales 498k members" at bounding box center [585, 297] width 150 height 21
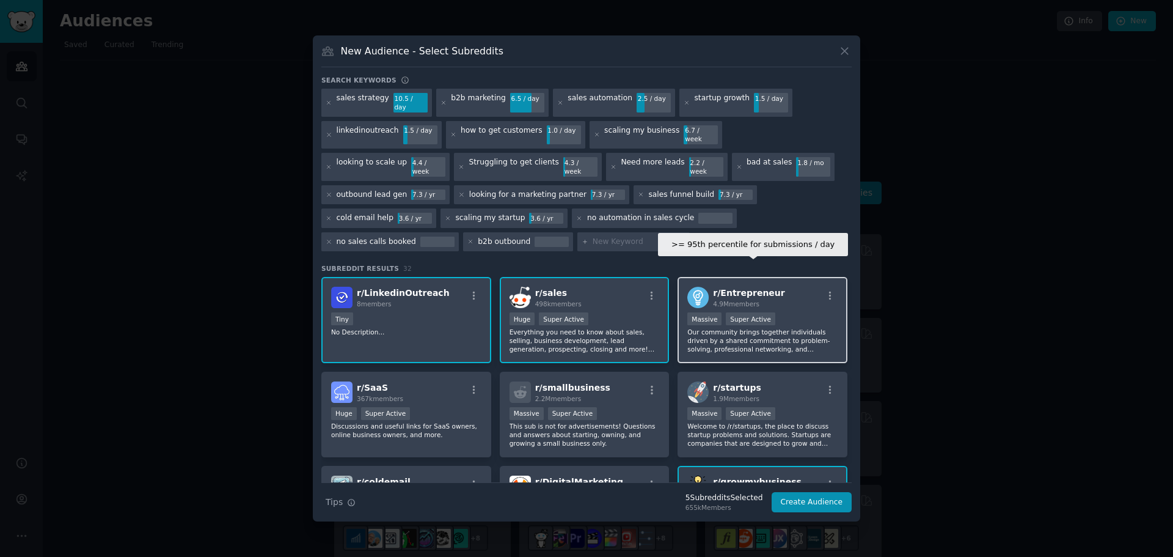
click at [752, 312] on div "Super Active" at bounding box center [750, 318] width 49 height 13
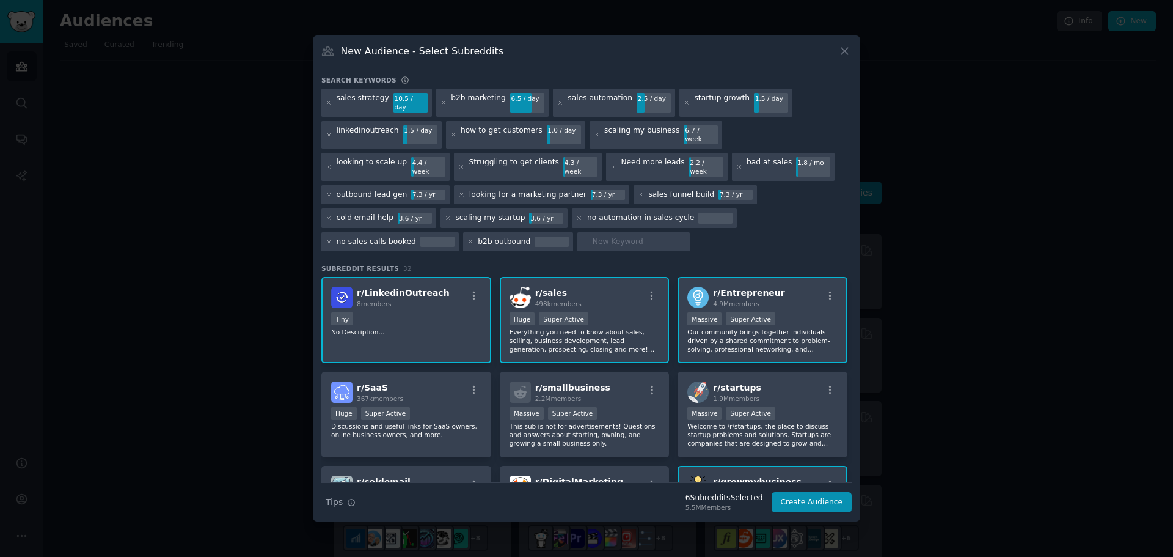
click at [690, 232] on div at bounding box center [633, 242] width 112 height 20
click at [569, 236] on div at bounding box center [552, 241] width 34 height 11
drag, startPoint x: 685, startPoint y: 219, endPoint x: 664, endPoint y: 216, distance: 21.6
click at [569, 236] on div at bounding box center [552, 241] width 34 height 11
click at [530, 236] on div "b2b outbound" at bounding box center [504, 241] width 53 height 11
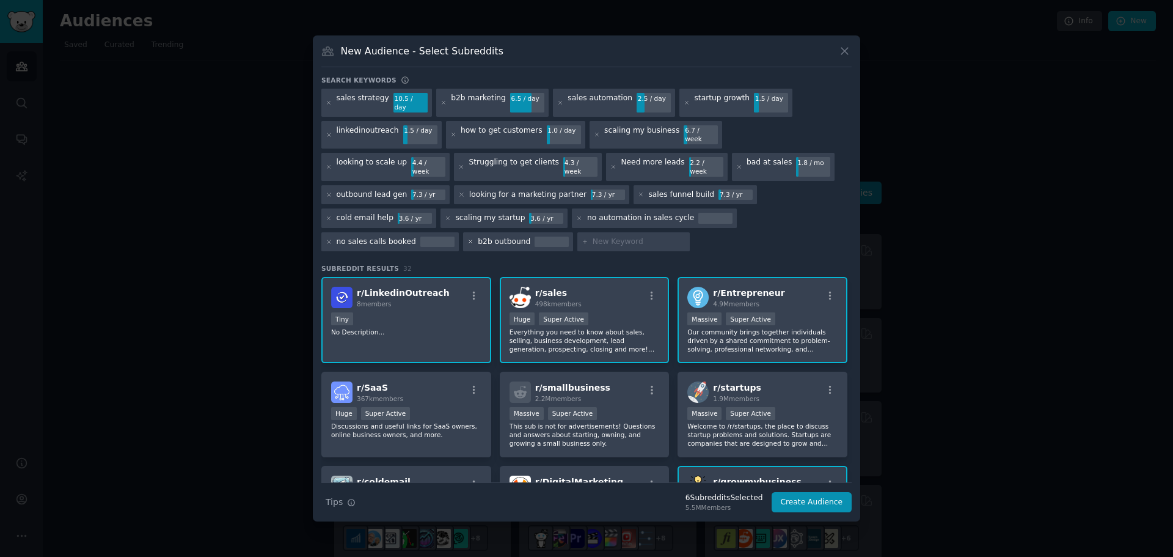
click at [474, 238] on icon at bounding box center [470, 241] width 7 height 7
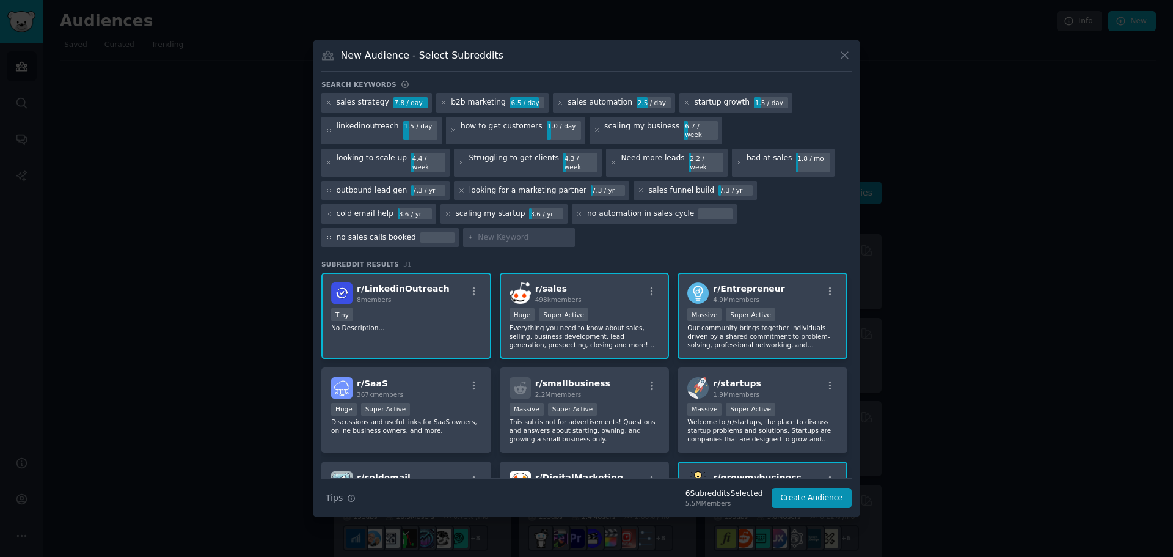
click at [332, 234] on icon at bounding box center [329, 237] width 7 height 7
click at [576, 218] on icon at bounding box center [579, 214] width 7 height 7
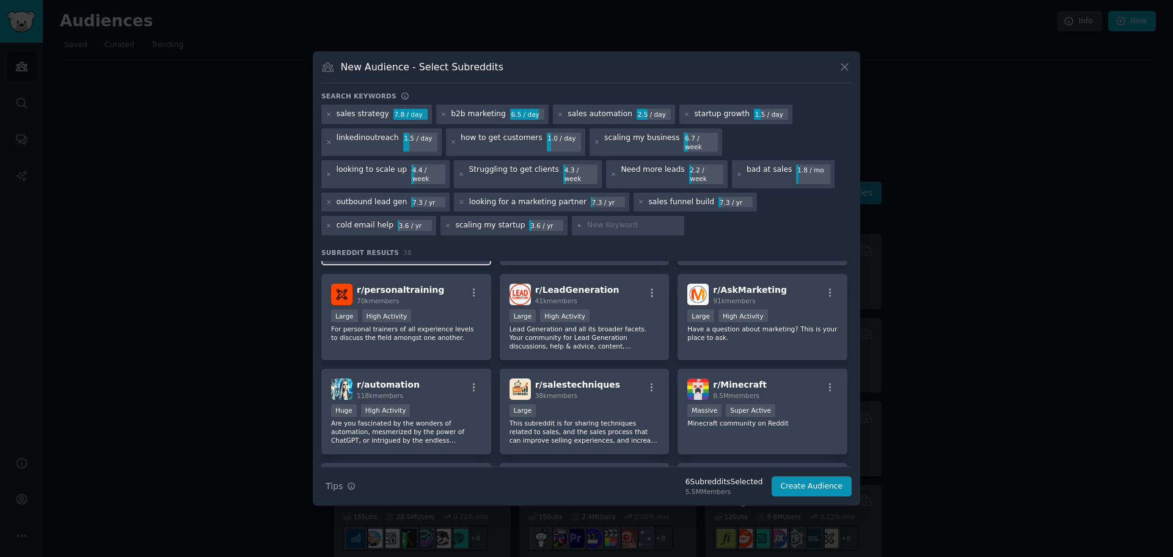
scroll to position [645, 0]
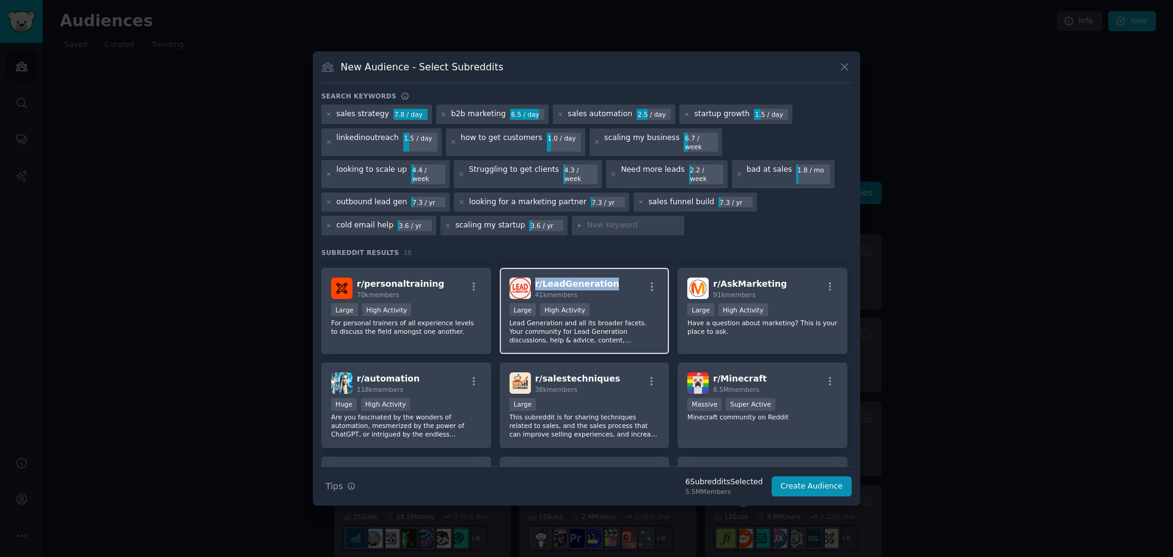
copy span "r/ LeadGeneration"
drag, startPoint x: 604, startPoint y: 272, endPoint x: 533, endPoint y: 271, distance: 70.9
click at [533, 277] on div "r/ LeadGeneration 41k members" at bounding box center [585, 287] width 150 height 21
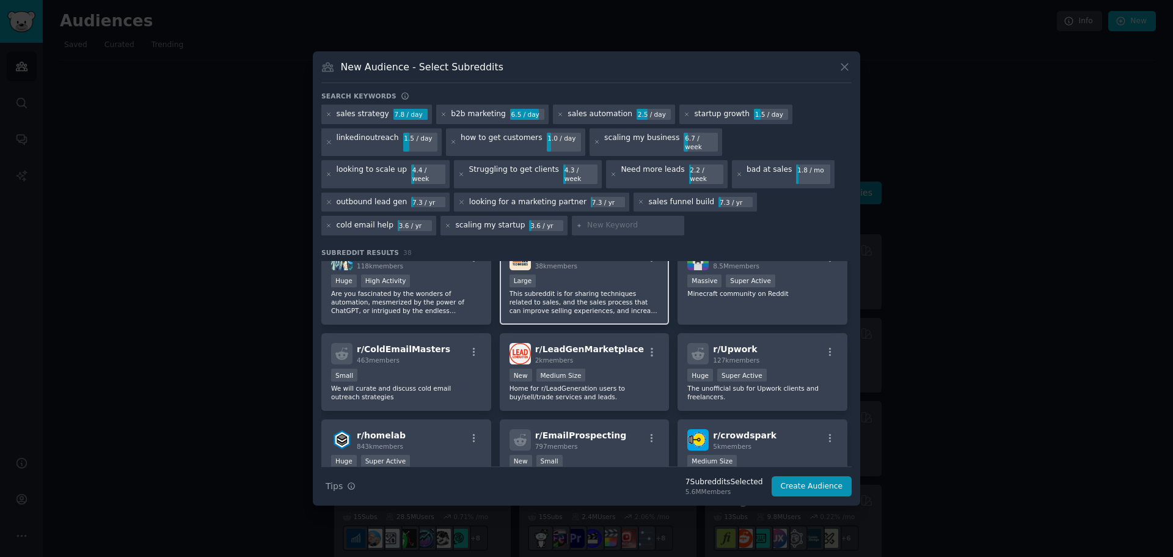
scroll to position [829, 0]
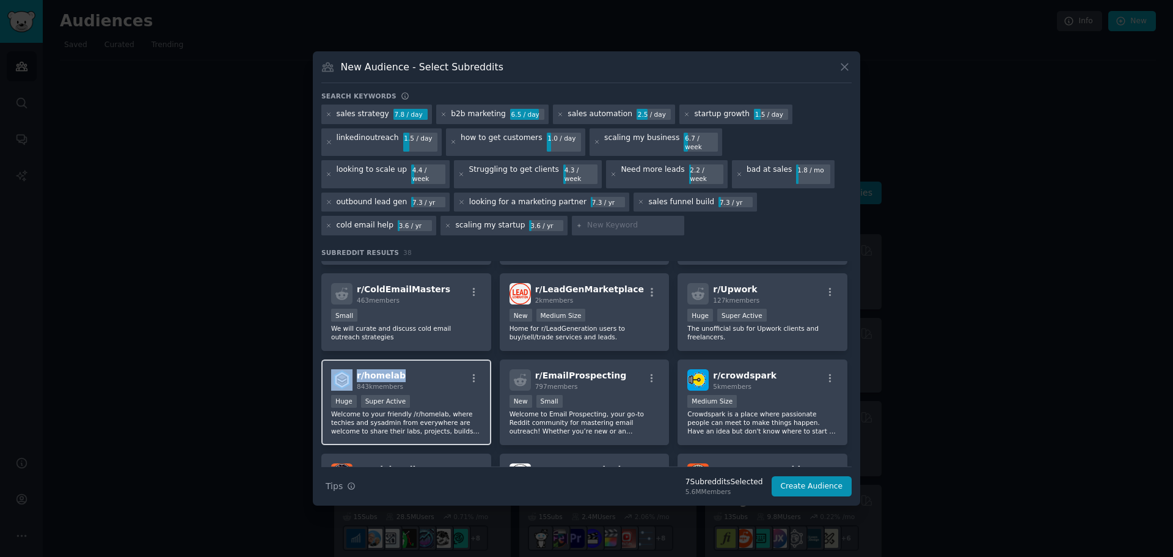
copy div "r/ homelab"
drag, startPoint x: 407, startPoint y: 361, endPoint x: 351, endPoint y: 367, distance: 56.5
click at [351, 369] on div "r/ homelab 843k members" at bounding box center [406, 379] width 150 height 21
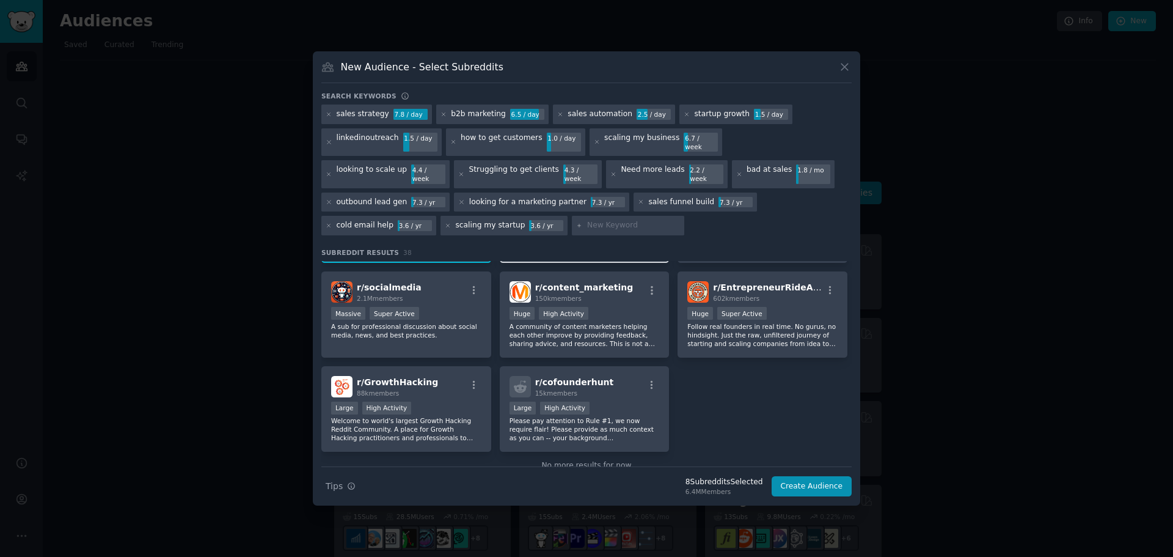
scroll to position [1012, 0]
copy span "r/ cofounderhunt"
drag, startPoint x: 575, startPoint y: 367, endPoint x: 529, endPoint y: 371, distance: 46.0
click at [529, 375] on div "r/ cofounderhunt 15k members" at bounding box center [585, 385] width 150 height 21
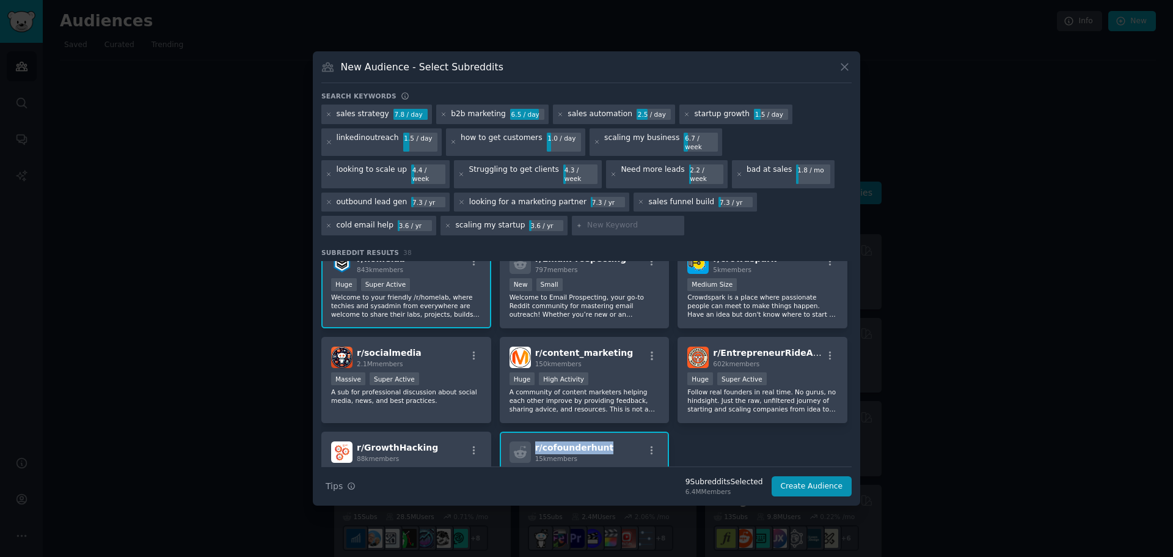
scroll to position [829, 0]
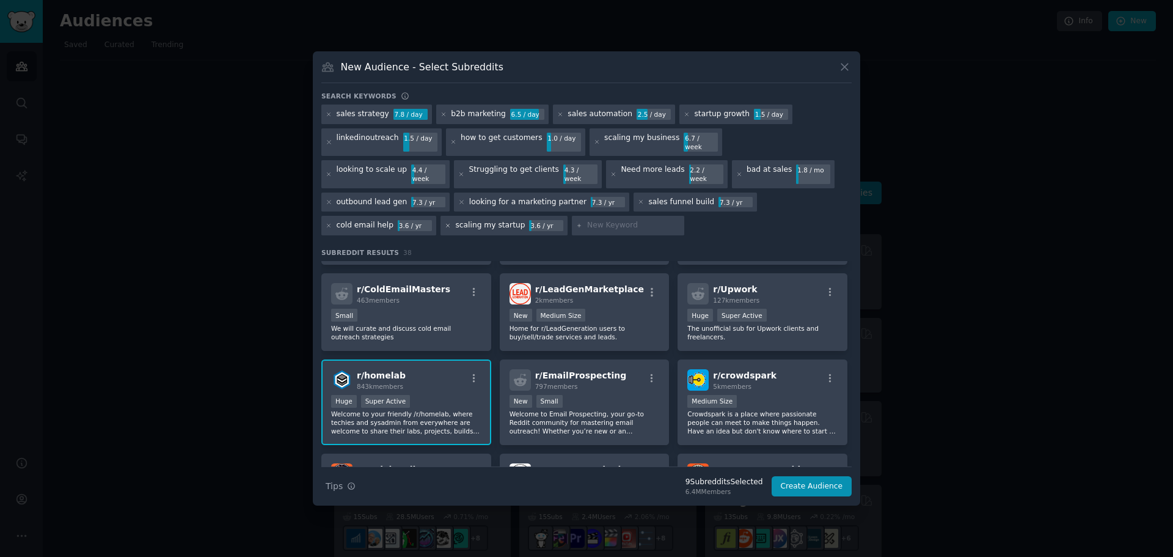
click at [450, 224] on icon at bounding box center [448, 225] width 3 height 3
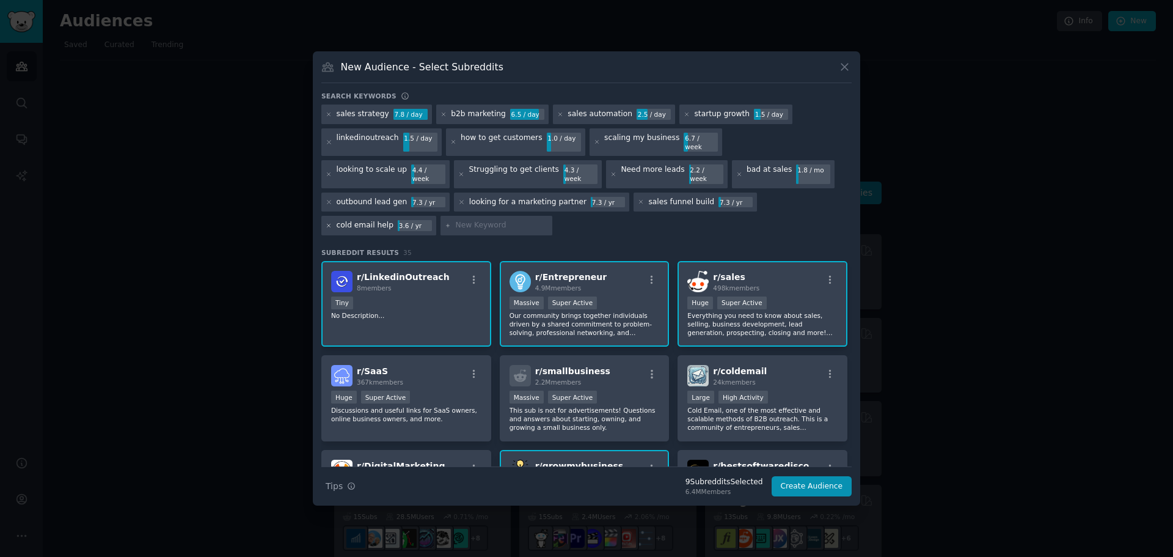
click at [332, 222] on icon at bounding box center [329, 225] width 7 height 7
click at [638, 205] on icon at bounding box center [641, 202] width 7 height 7
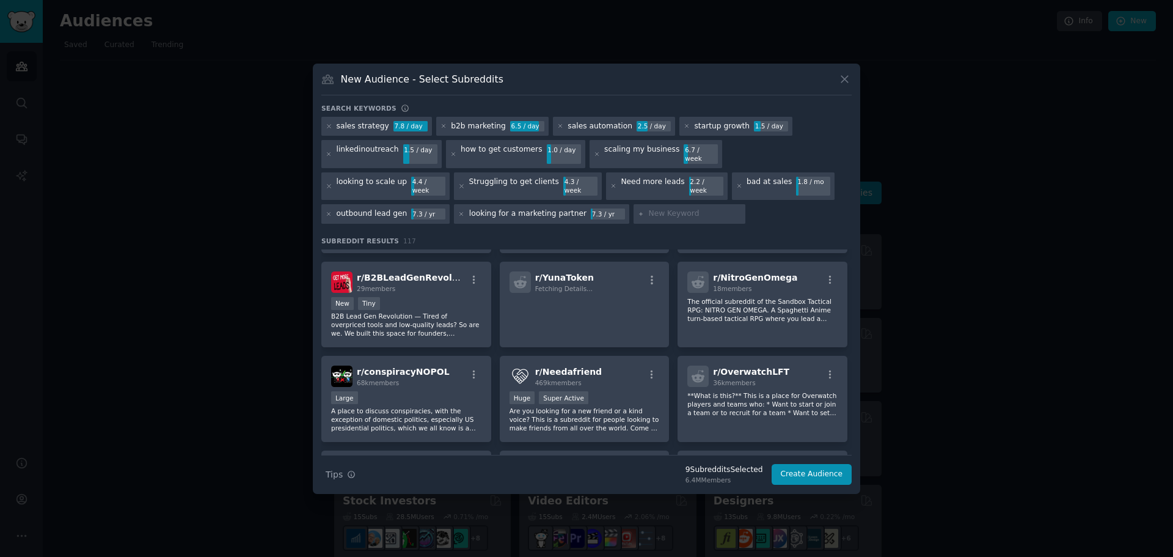
scroll to position [2611, 0]
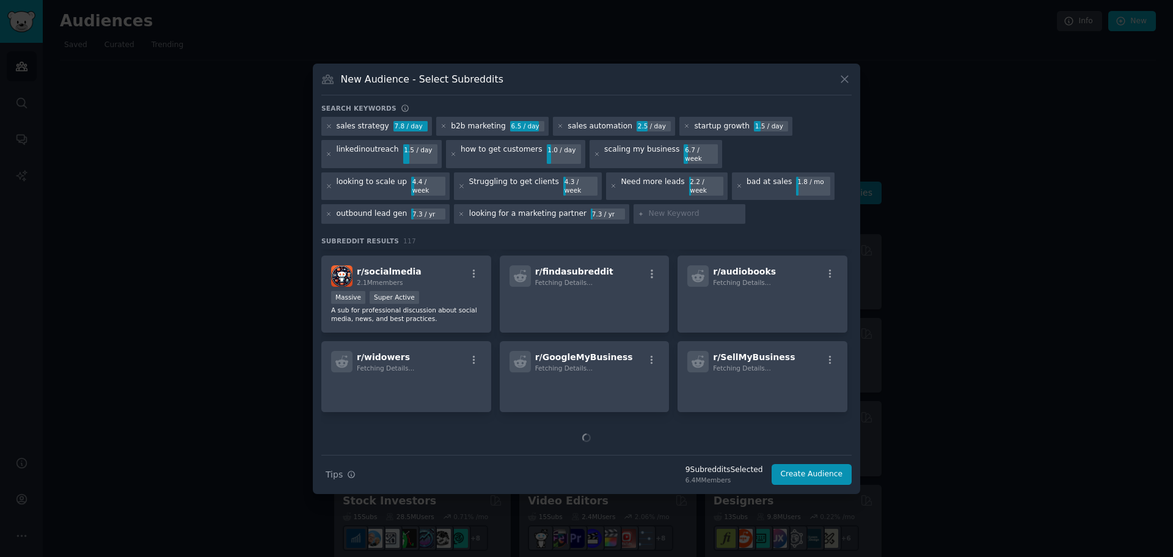
drag, startPoint x: 582, startPoint y: 282, endPoint x: 582, endPoint y: 420, distance: 138.7
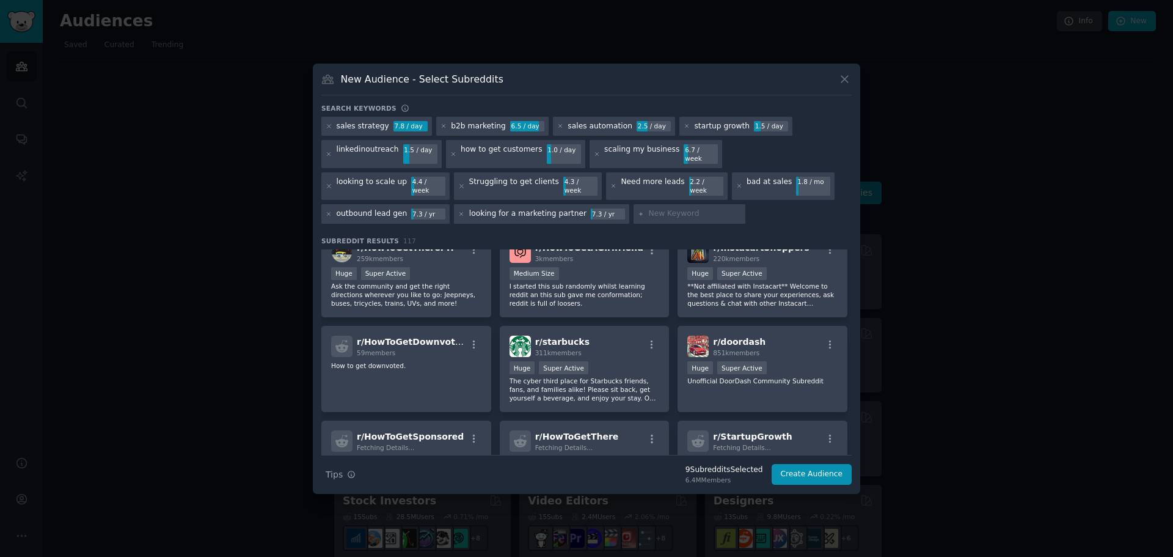
scroll to position [3186, 0]
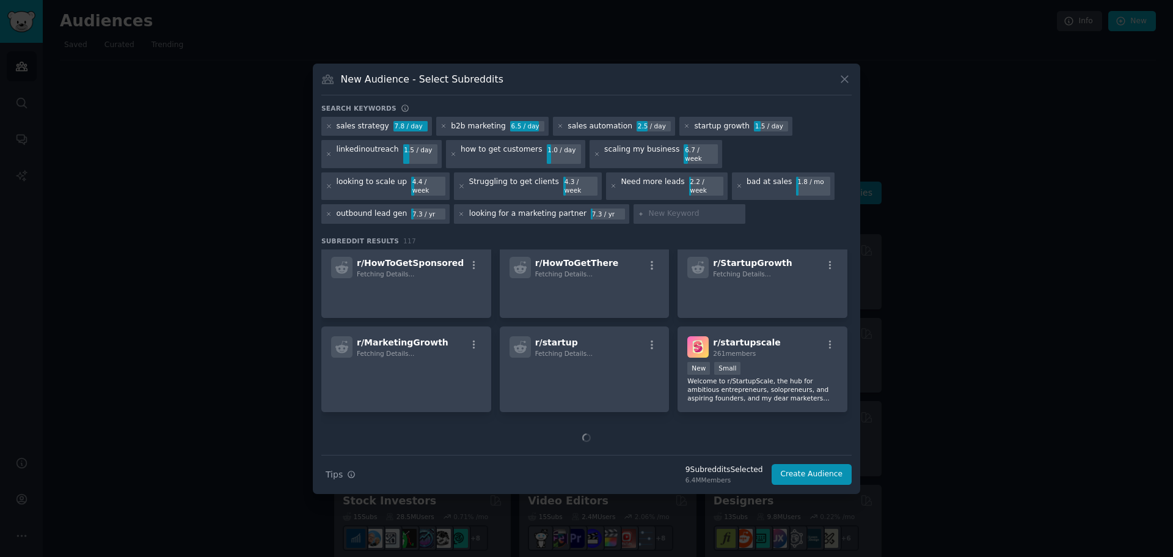
drag, startPoint x: 731, startPoint y: 296, endPoint x: 713, endPoint y: 435, distance: 140.5
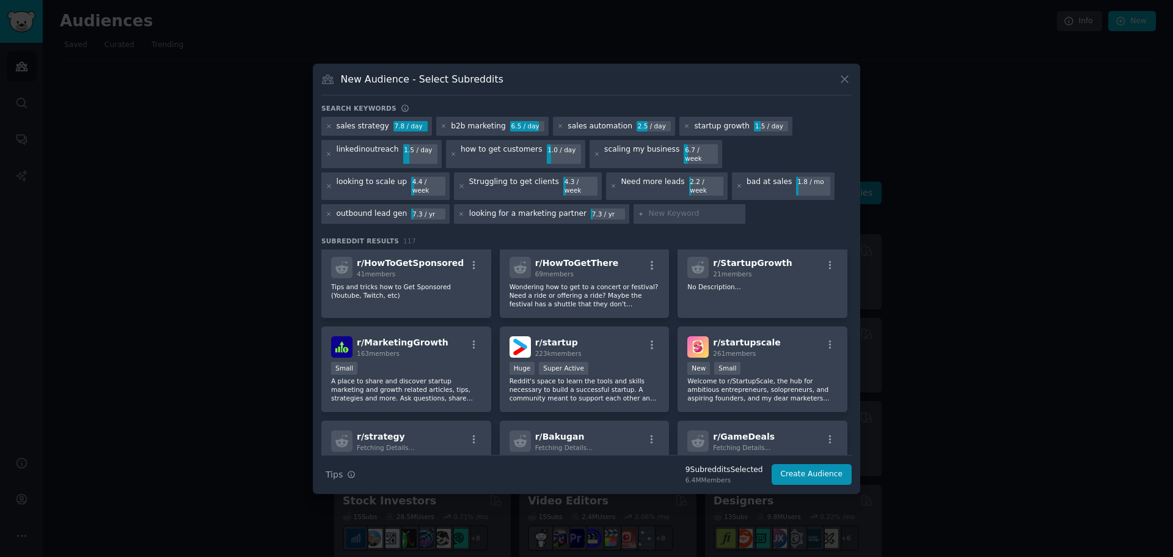
scroll to position [3360, 0]
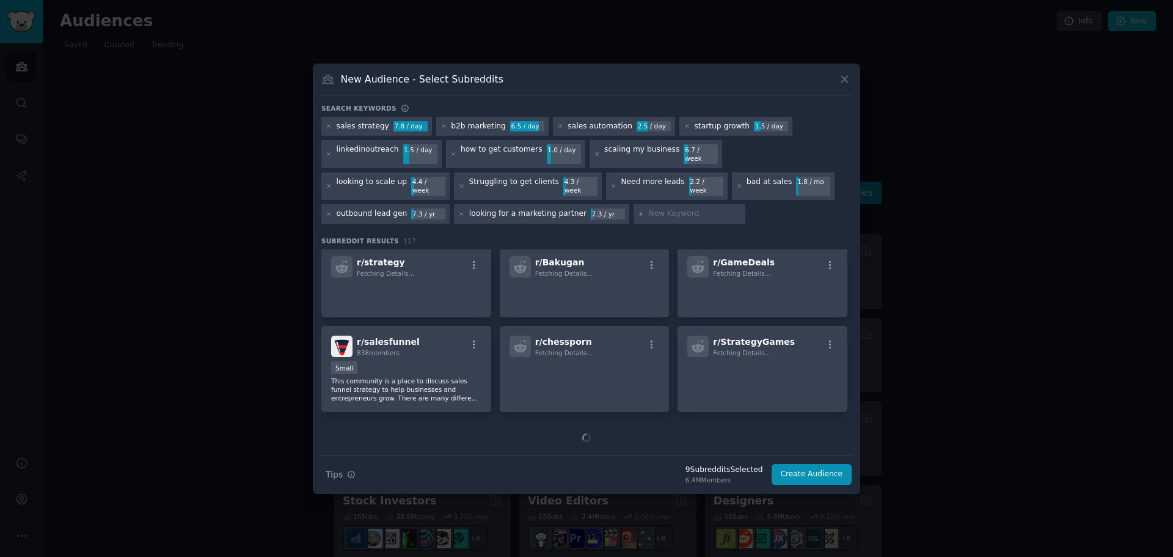
drag, startPoint x: 681, startPoint y: 280, endPoint x: 679, endPoint y: 403, distance: 122.8
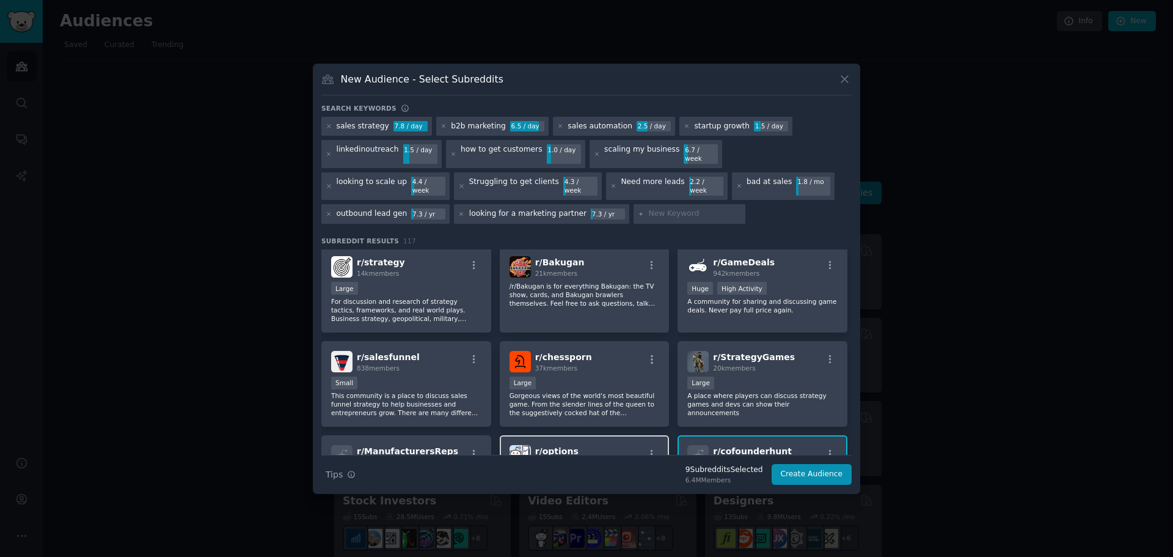
scroll to position [3461, 0]
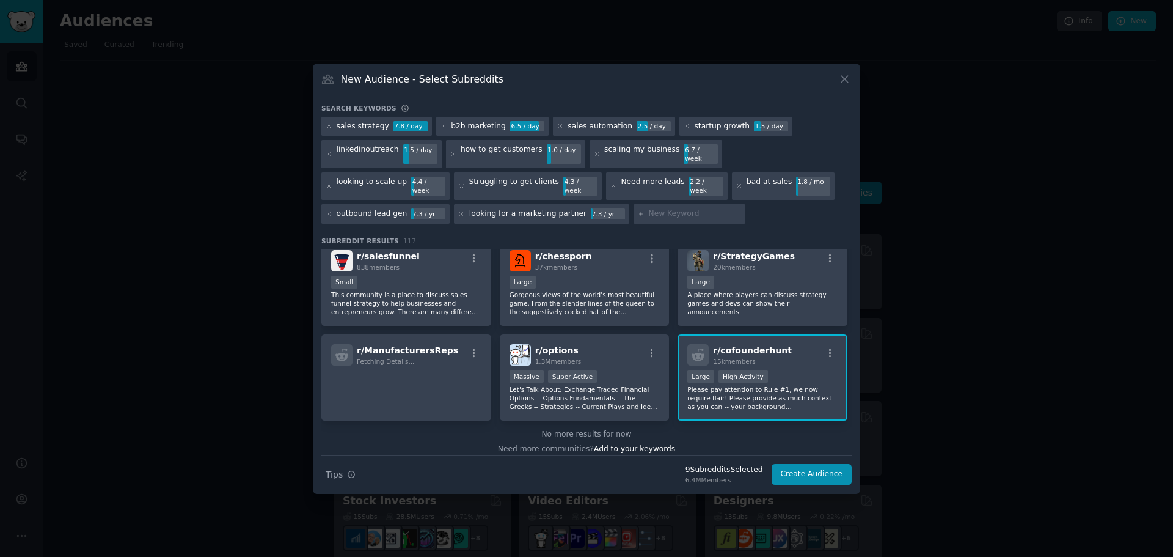
drag, startPoint x: 638, startPoint y: 271, endPoint x: 637, endPoint y: 404, distance: 132.6
drag, startPoint x: 642, startPoint y: 364, endPoint x: 639, endPoint y: 411, distance: 47.1
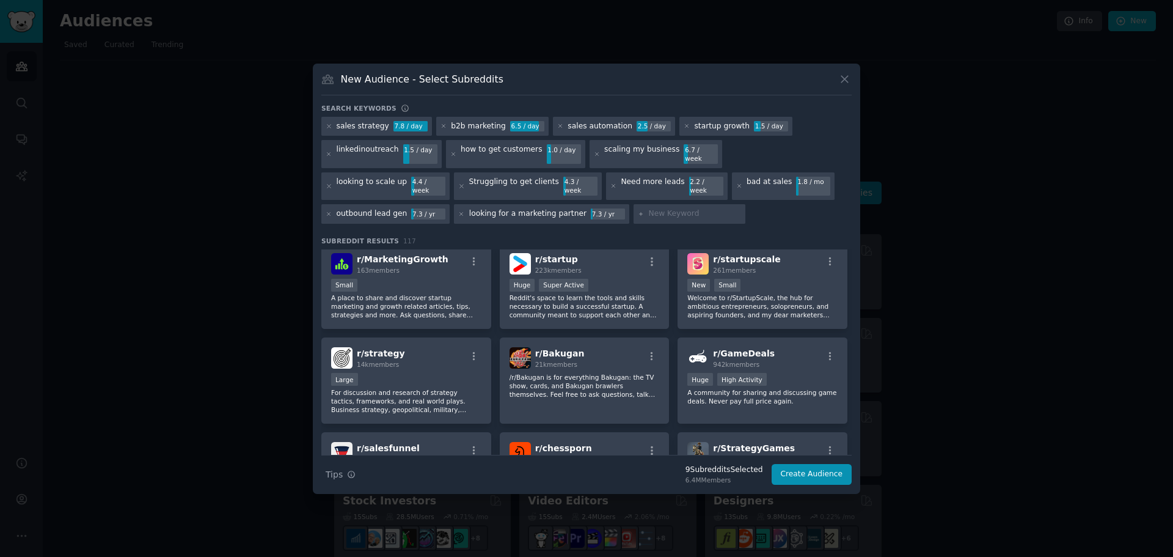
scroll to position [3278, 0]
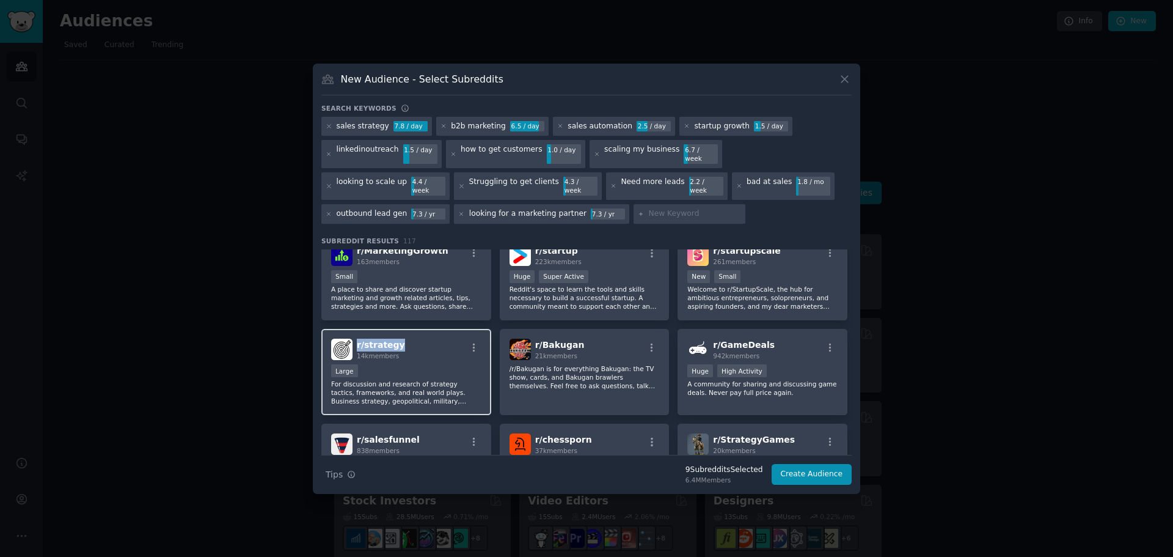
copy span "r/ strategy"
drag, startPoint x: 411, startPoint y: 323, endPoint x: 355, endPoint y: 326, distance: 56.3
click at [355, 338] on div "r/ strategy 14k members" at bounding box center [406, 348] width 150 height 21
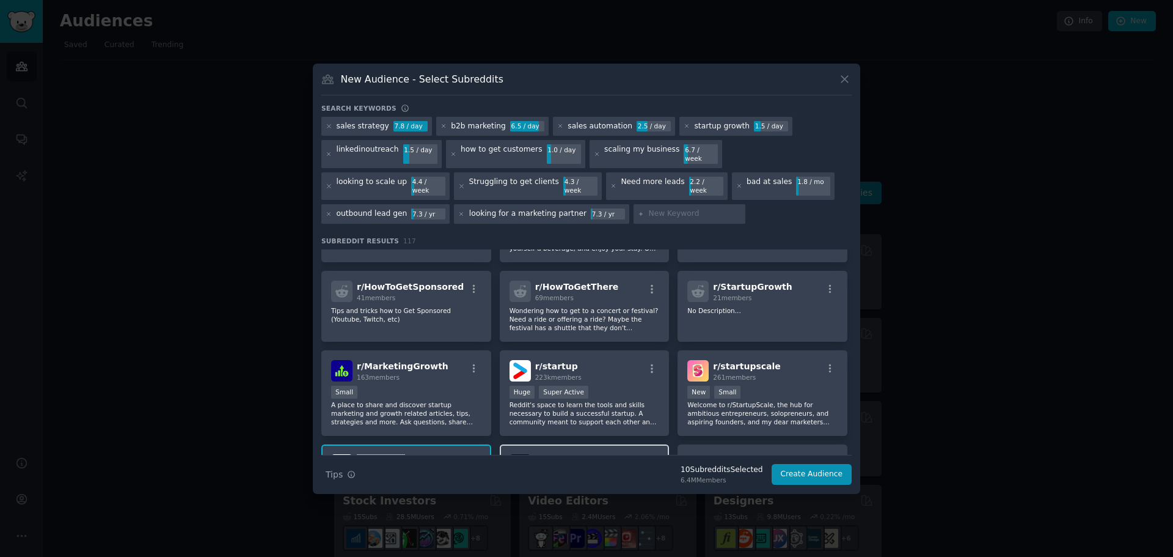
scroll to position [3156, 0]
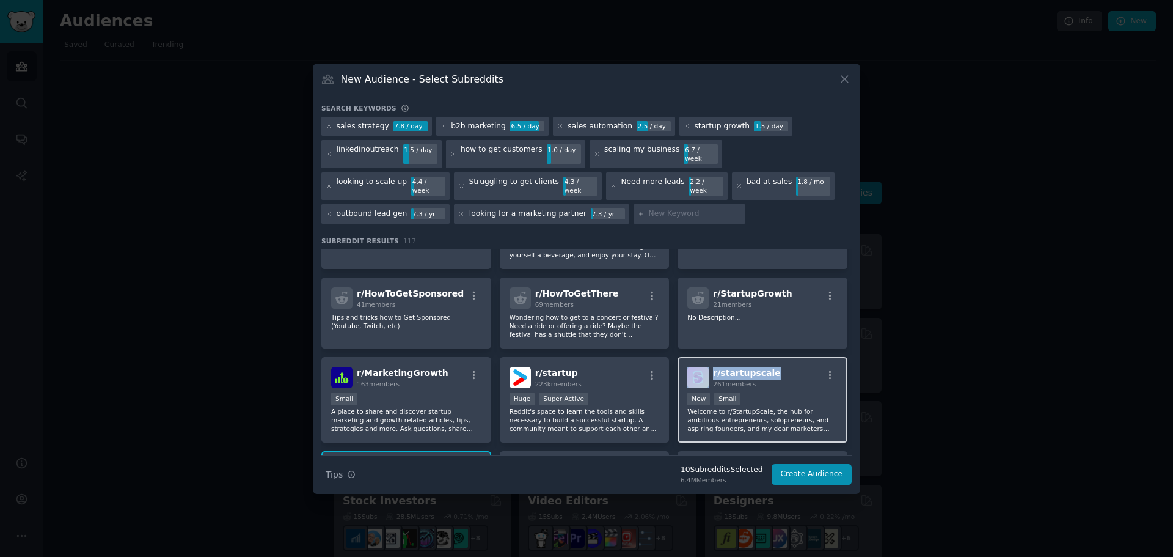
copy div "r/ startupscale"
drag, startPoint x: 751, startPoint y: 351, endPoint x: 708, endPoint y: 353, distance: 42.8
click at [708, 367] on div "r/ startupscale 261 members" at bounding box center [762, 377] width 150 height 21
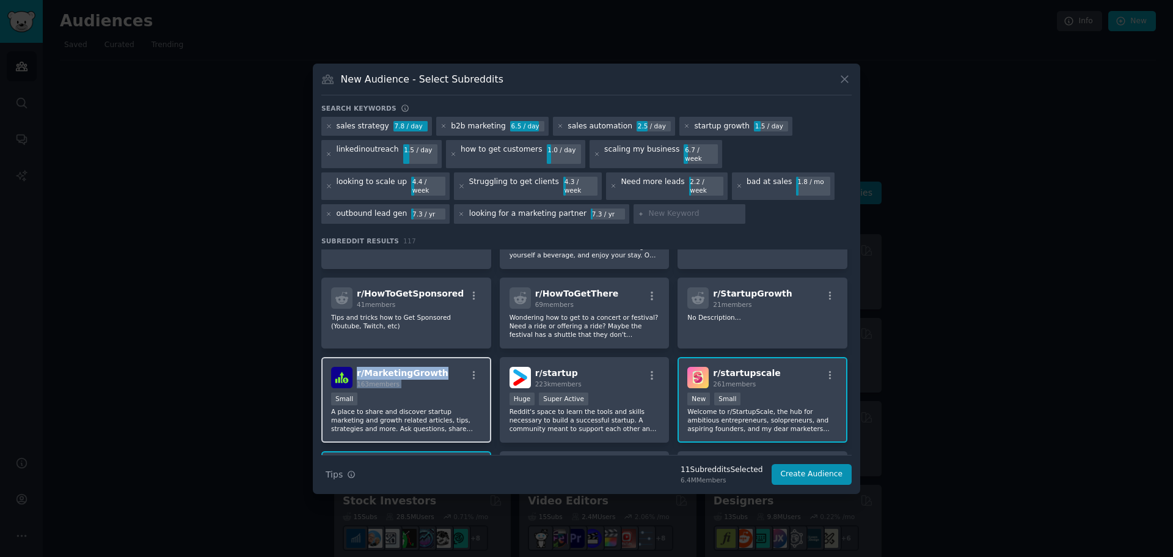
drag, startPoint x: 451, startPoint y: 352, endPoint x: 385, endPoint y: 353, distance: 66.0
click at [356, 367] on div "r/ MarketingGrowth 163 members" at bounding box center [406, 377] width 150 height 21
click at [596, 469] on div "Search Tips Tips 12 Subreddit s Selected 6.4M Members Create Audience" at bounding box center [586, 470] width 530 height 31
copy div "r/ MarketingGrowth"
drag, startPoint x: 417, startPoint y: 349, endPoint x: 346, endPoint y: 348, distance: 70.3
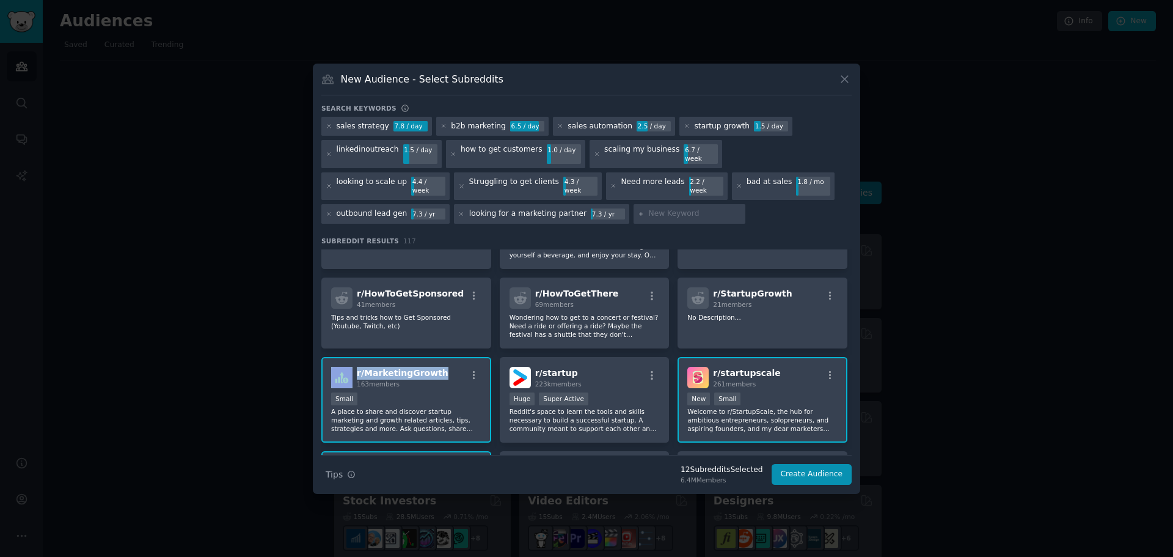
click at [346, 357] on div "r/ MarketingGrowth 163 members Small A place to share and discover startup mark…" at bounding box center [406, 400] width 170 height 86
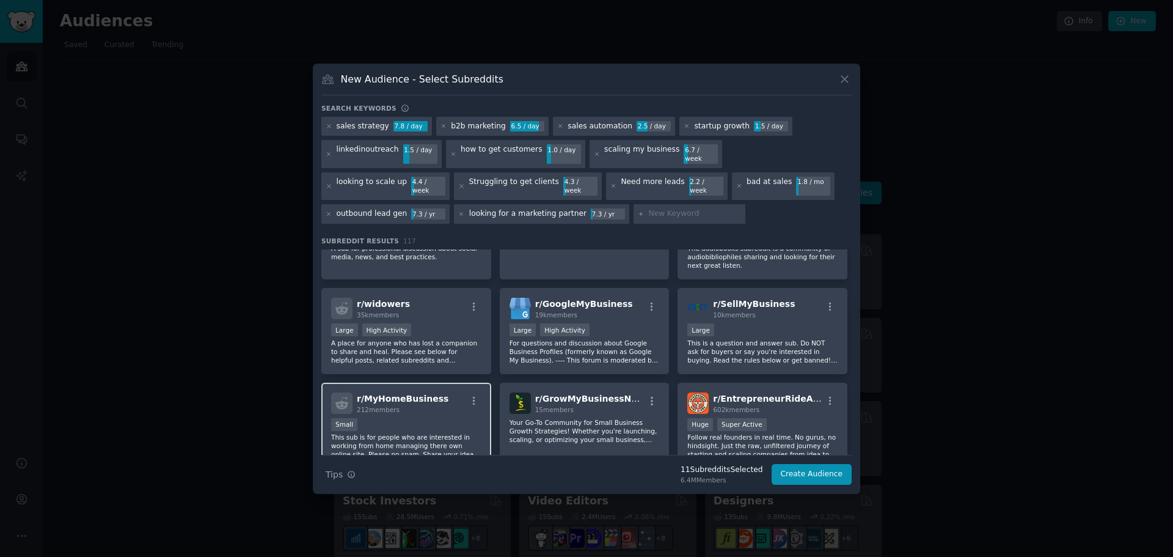
scroll to position [2667, 0]
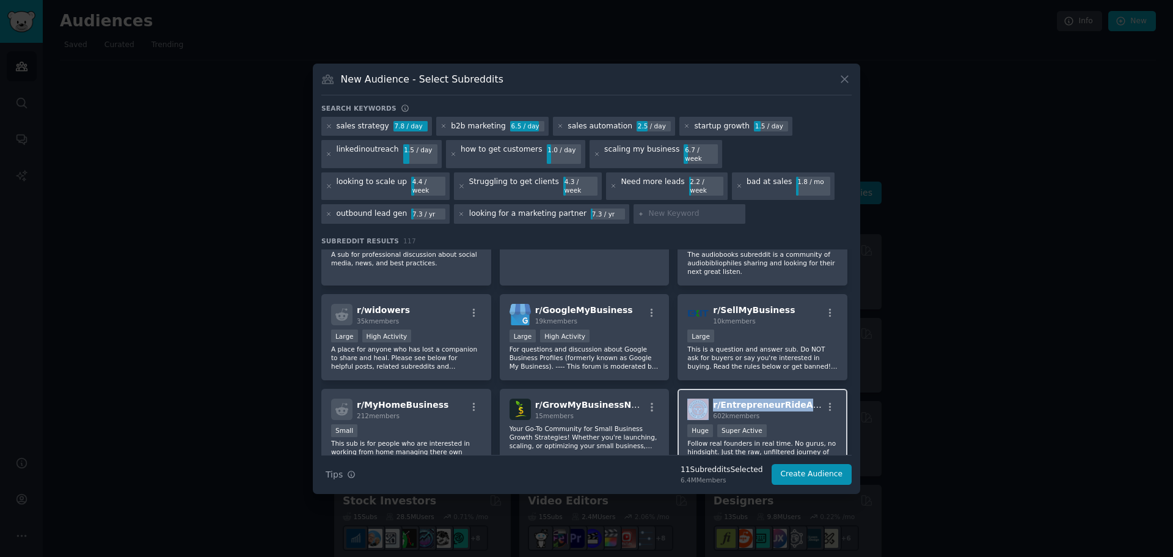
copy div "r/ EntrepreneurRideAlong"
drag, startPoint x: 813, startPoint y: 388, endPoint x: 707, endPoint y: 386, distance: 106.3
click at [707, 398] on div "r/ EntrepreneurRideAlong 602k members" at bounding box center [762, 408] width 150 height 21
click at [589, 488] on div at bounding box center [586, 278] width 1173 height 557
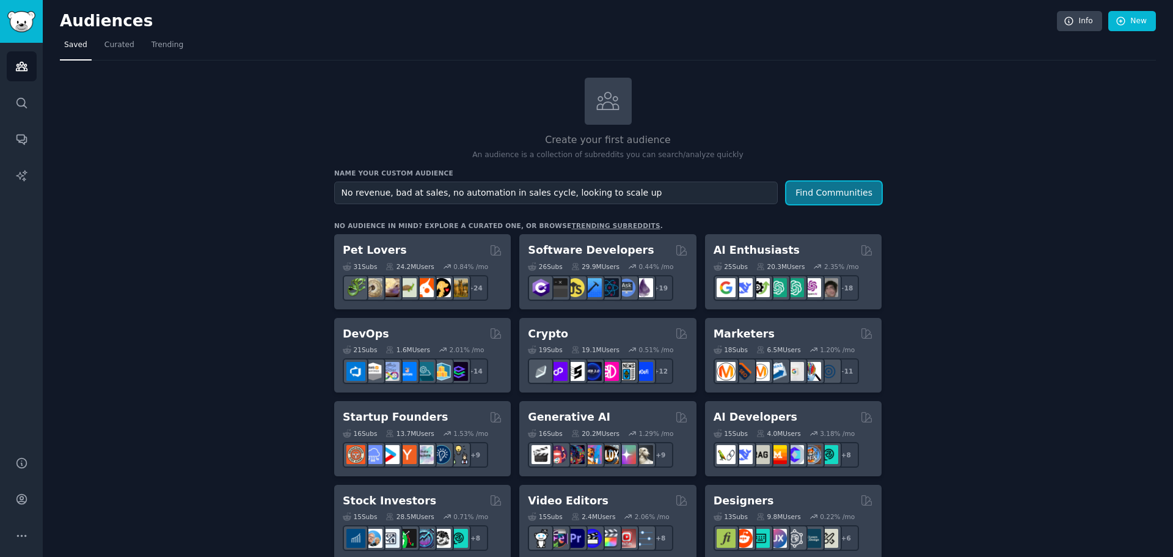
click at [816, 192] on button "Find Communities" at bounding box center [833, 192] width 95 height 23
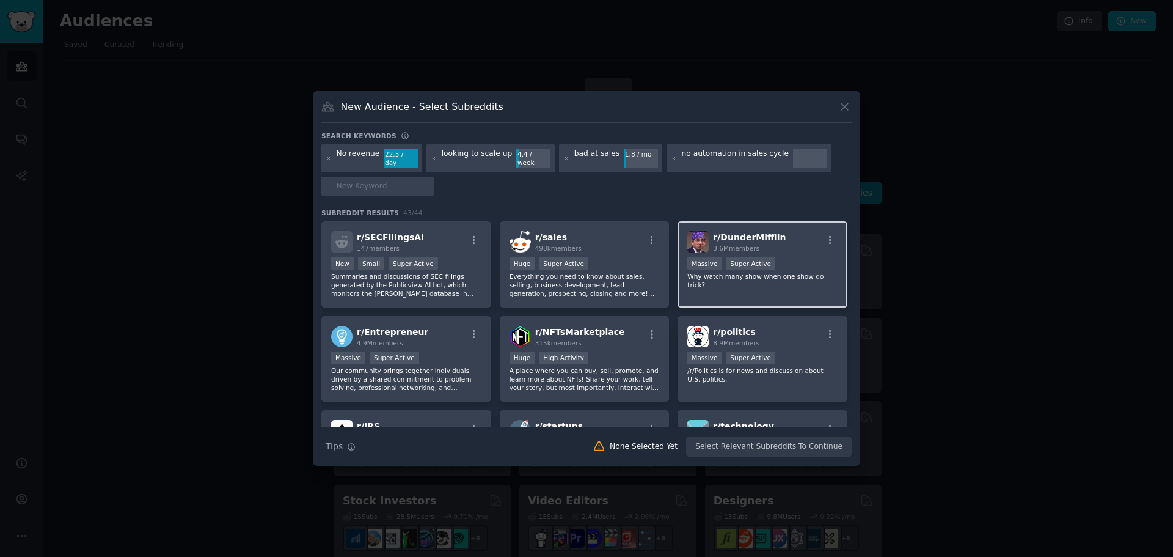
drag, startPoint x: 691, startPoint y: 187, endPoint x: 689, endPoint y: 219, distance: 32.4
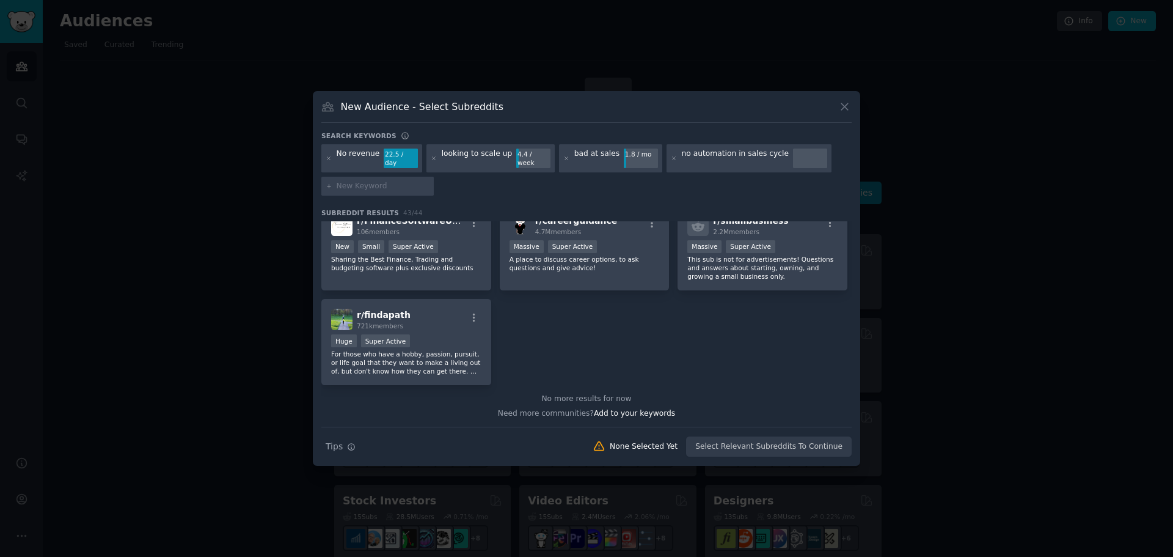
scroll to position [1245, 0]
click at [847, 113] on icon at bounding box center [844, 106] width 13 height 13
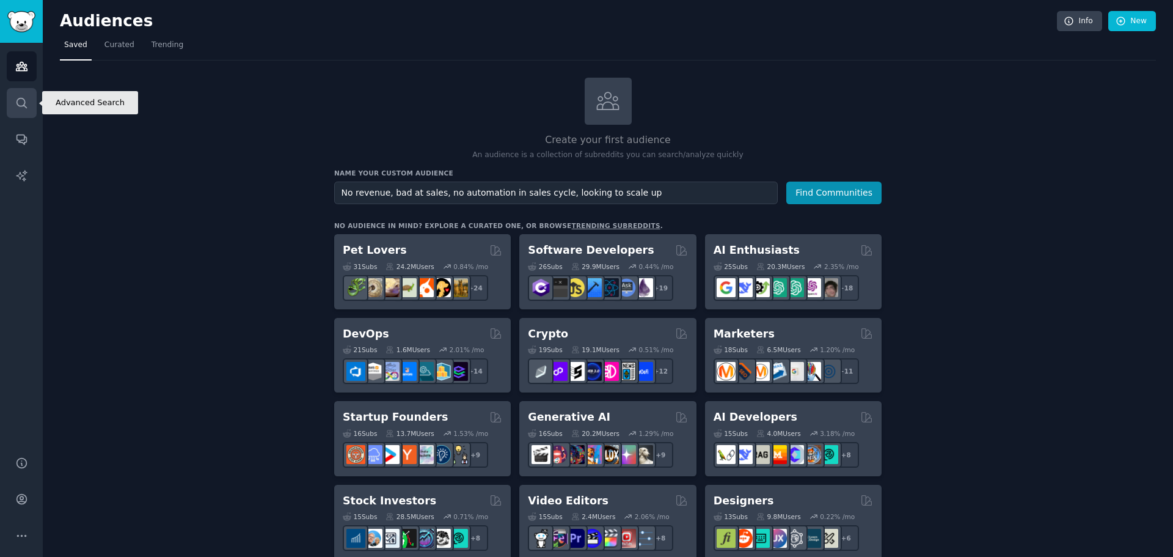
click at [21, 101] on icon "Sidebar" at bounding box center [21, 103] width 13 height 13
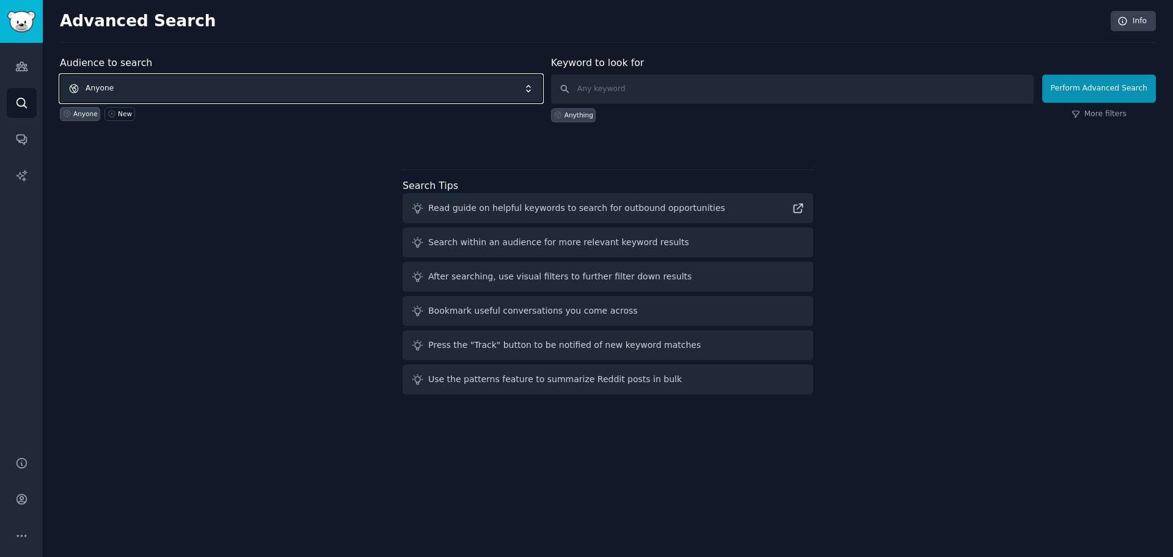
click at [336, 92] on span "Anyone" at bounding box center [301, 89] width 483 height 28
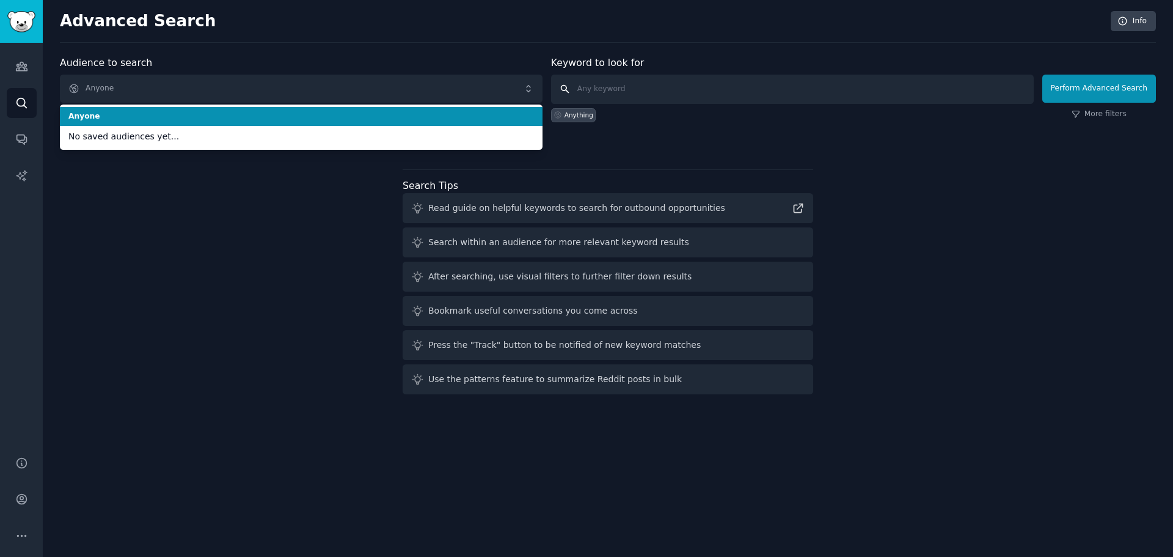
drag, startPoint x: 632, startPoint y: 87, endPoint x: 638, endPoint y: 92, distance: 7.4
click at [632, 87] on input "text" at bounding box center [792, 89] width 483 height 29
